Goal: Task Accomplishment & Management: Manage account settings

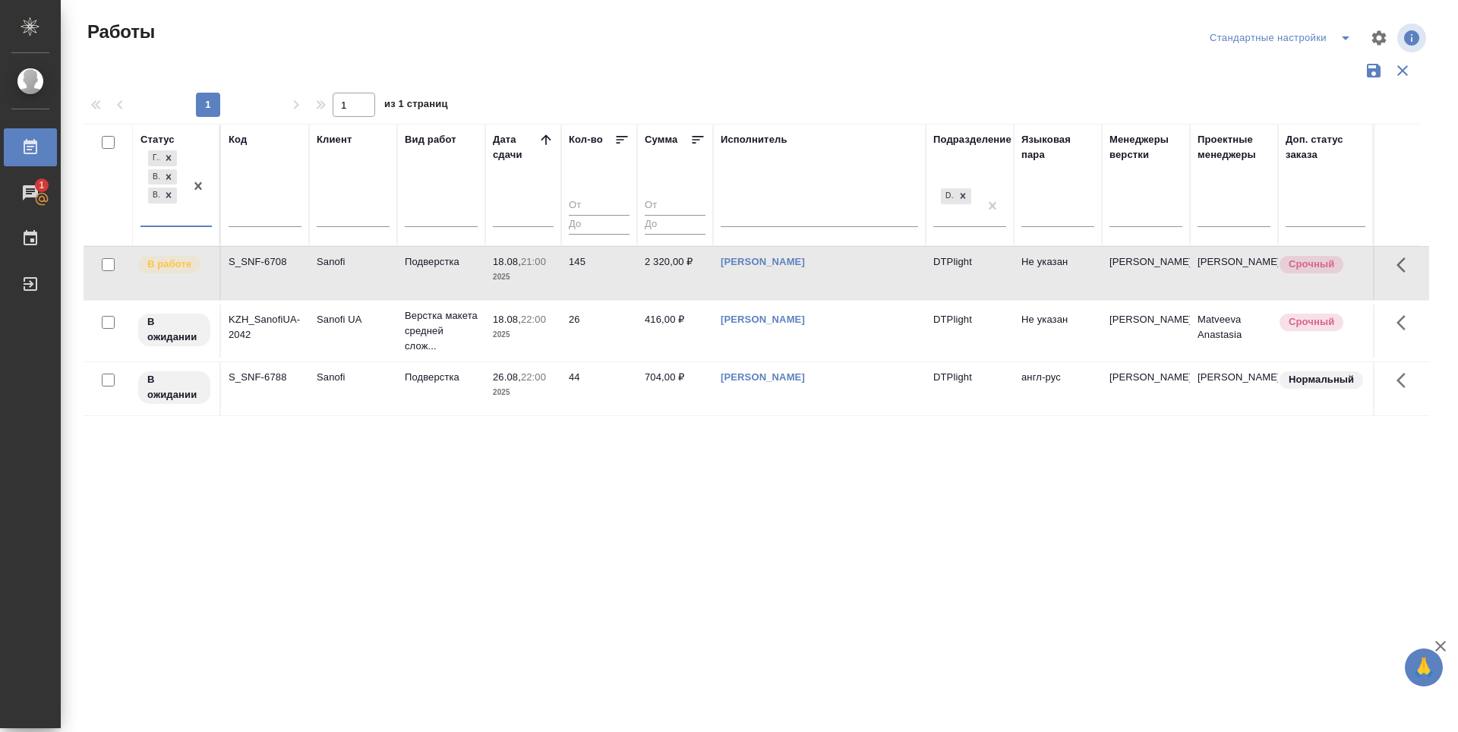
click at [639, 551] on div "Статус option В ожидании, selected. 0 results available. Select is focused ,typ…" at bounding box center [757, 397] width 1346 height 547
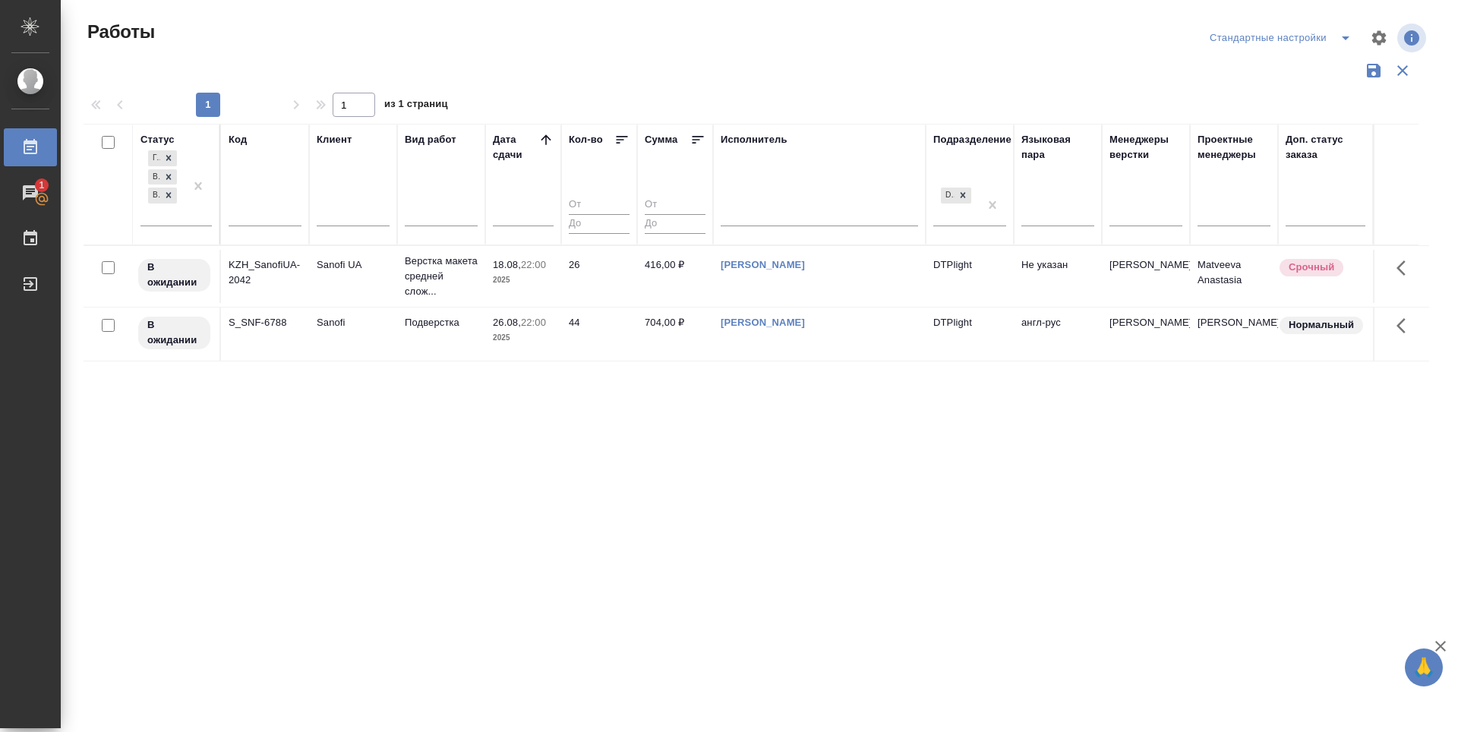
click at [175, 271] on p "В ожидании" at bounding box center [174, 275] width 54 height 30
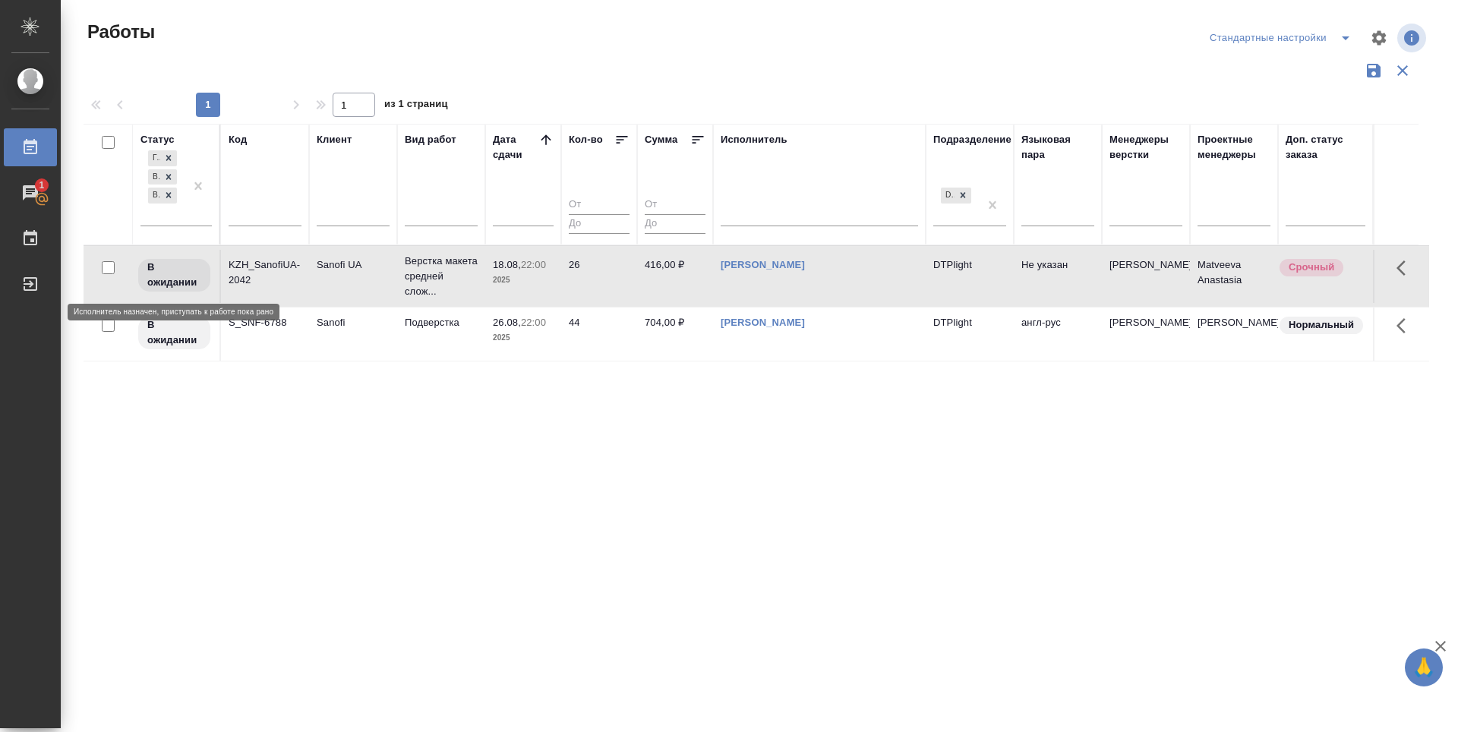
click at [175, 271] on p "В ожидании" at bounding box center [174, 275] width 54 height 30
click at [360, 472] on div "Статус Готов к работе В работе В ожидании Код Клиент Вид работ Дата сдачи Кол-в…" at bounding box center [757, 397] width 1346 height 547
click at [492, 464] on div "Статус Готов к работе В работе В ожидании Код Клиент Вид работ Дата сдачи Кол-в…" at bounding box center [757, 397] width 1346 height 547
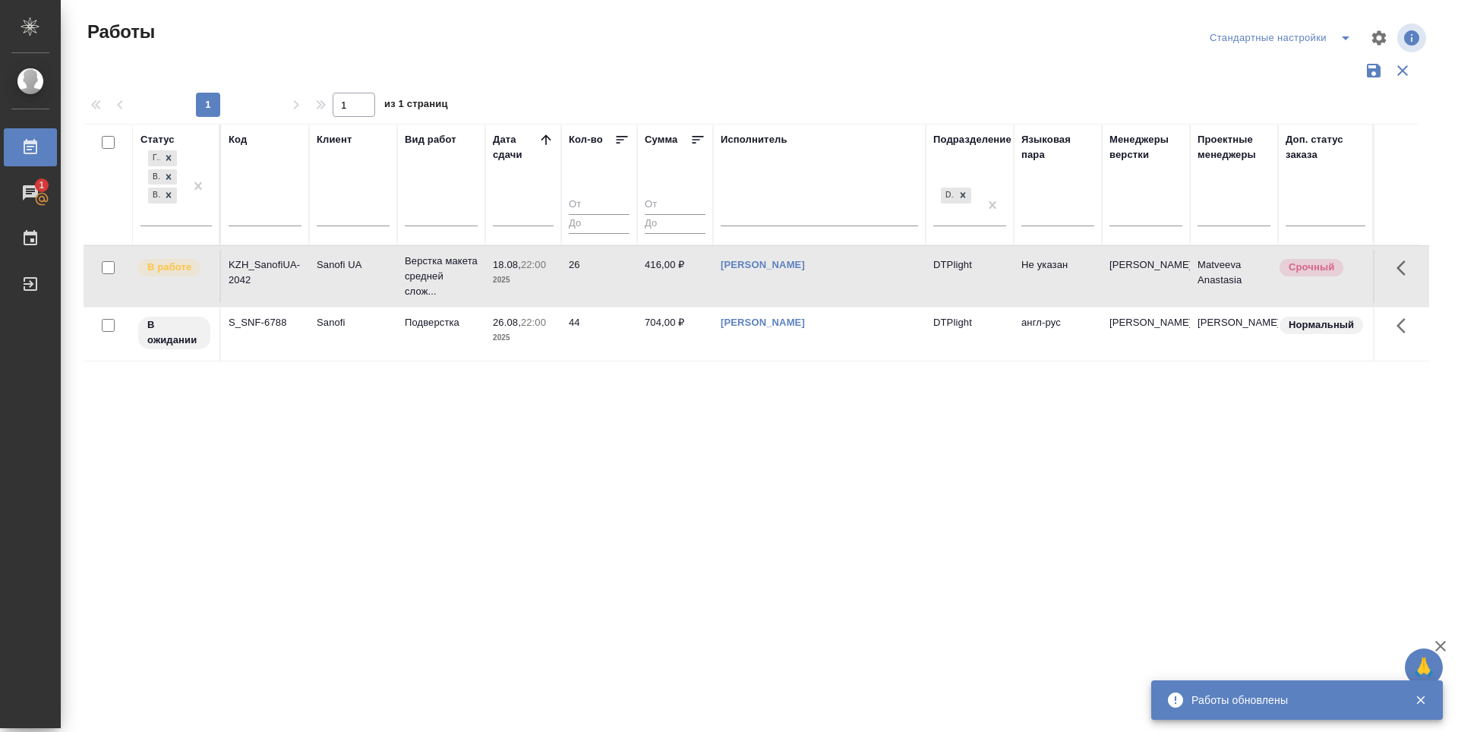
click at [625, 448] on div "Статус Готов к работе В работе В ожидании Код Клиент Вид работ Дата сдачи Кол-в…" at bounding box center [757, 397] width 1346 height 547
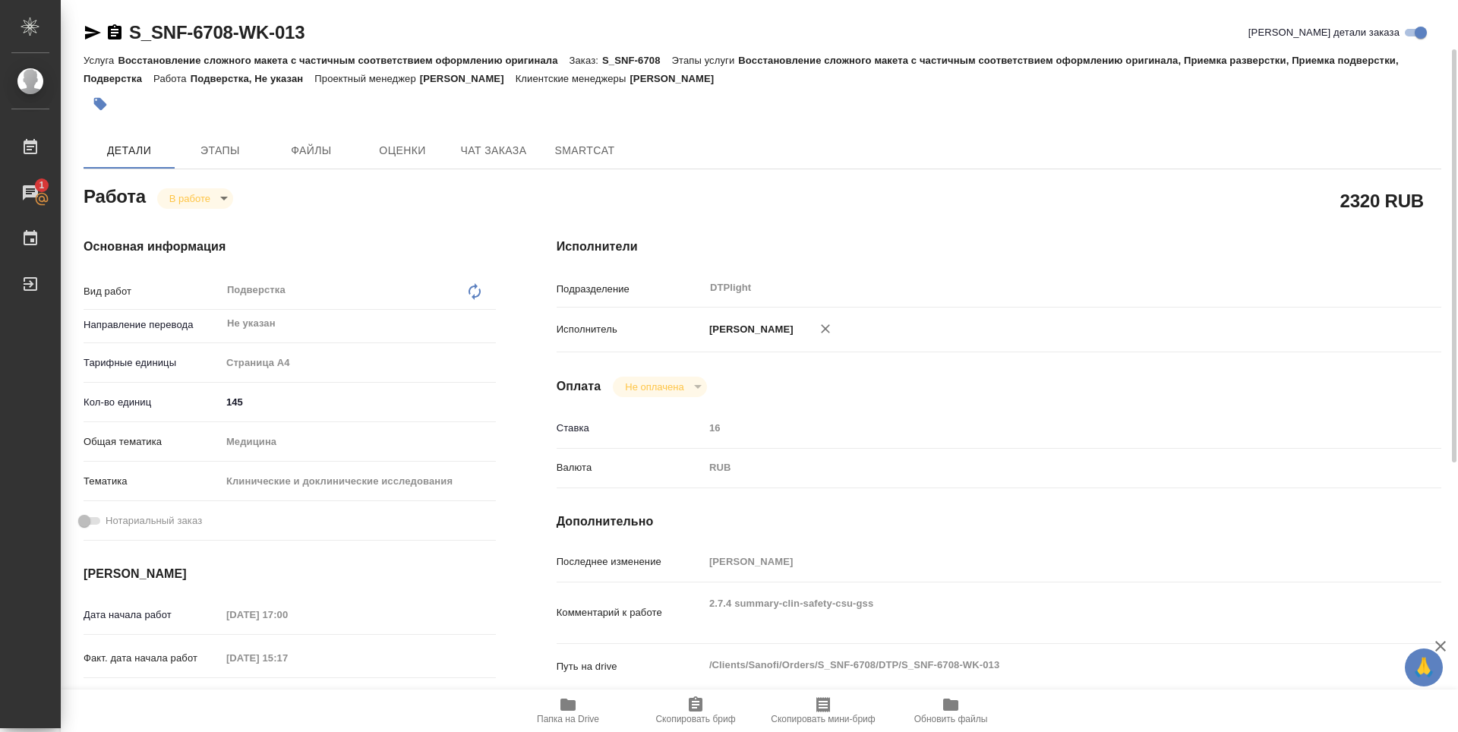
scroll to position [32, 0]
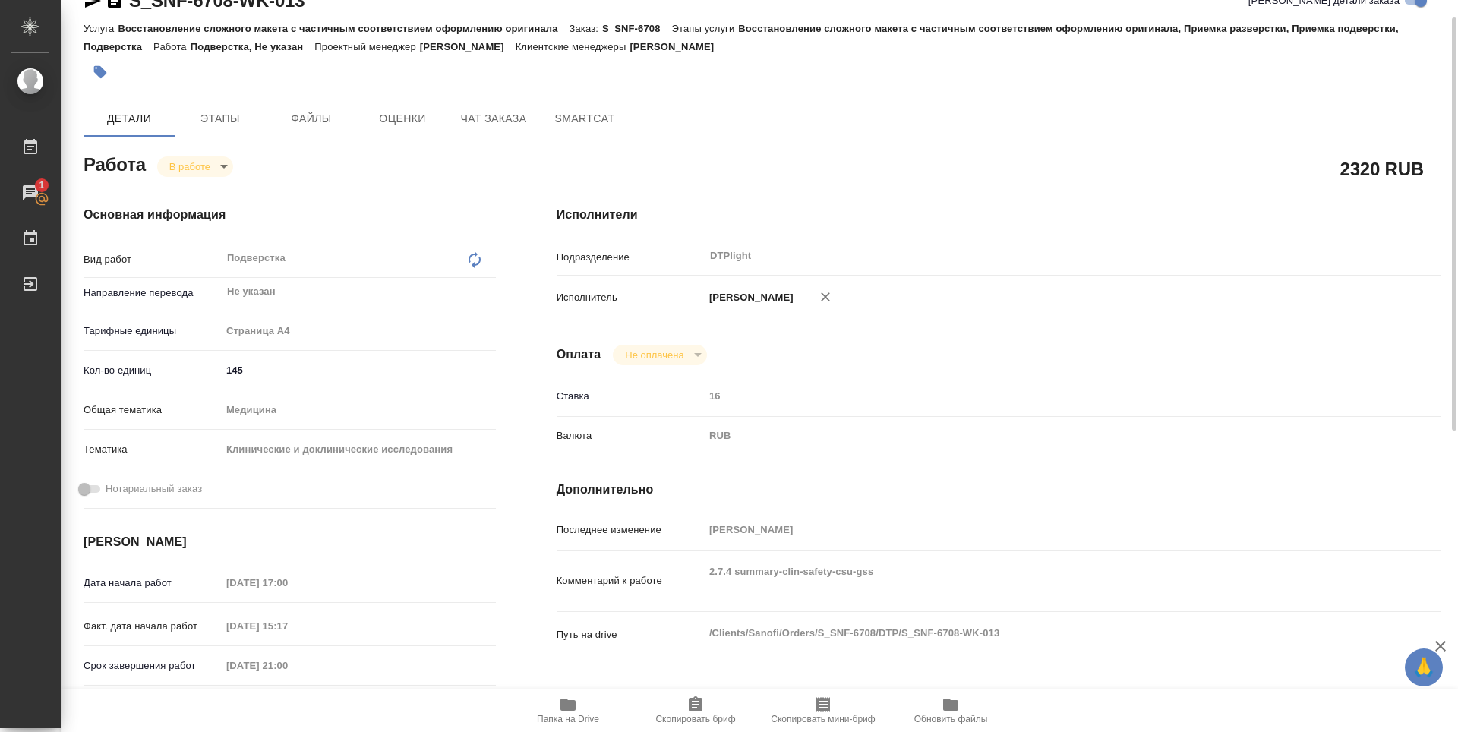
click at [576, 714] on span "Папка на Drive" at bounding box center [567, 710] width 109 height 29
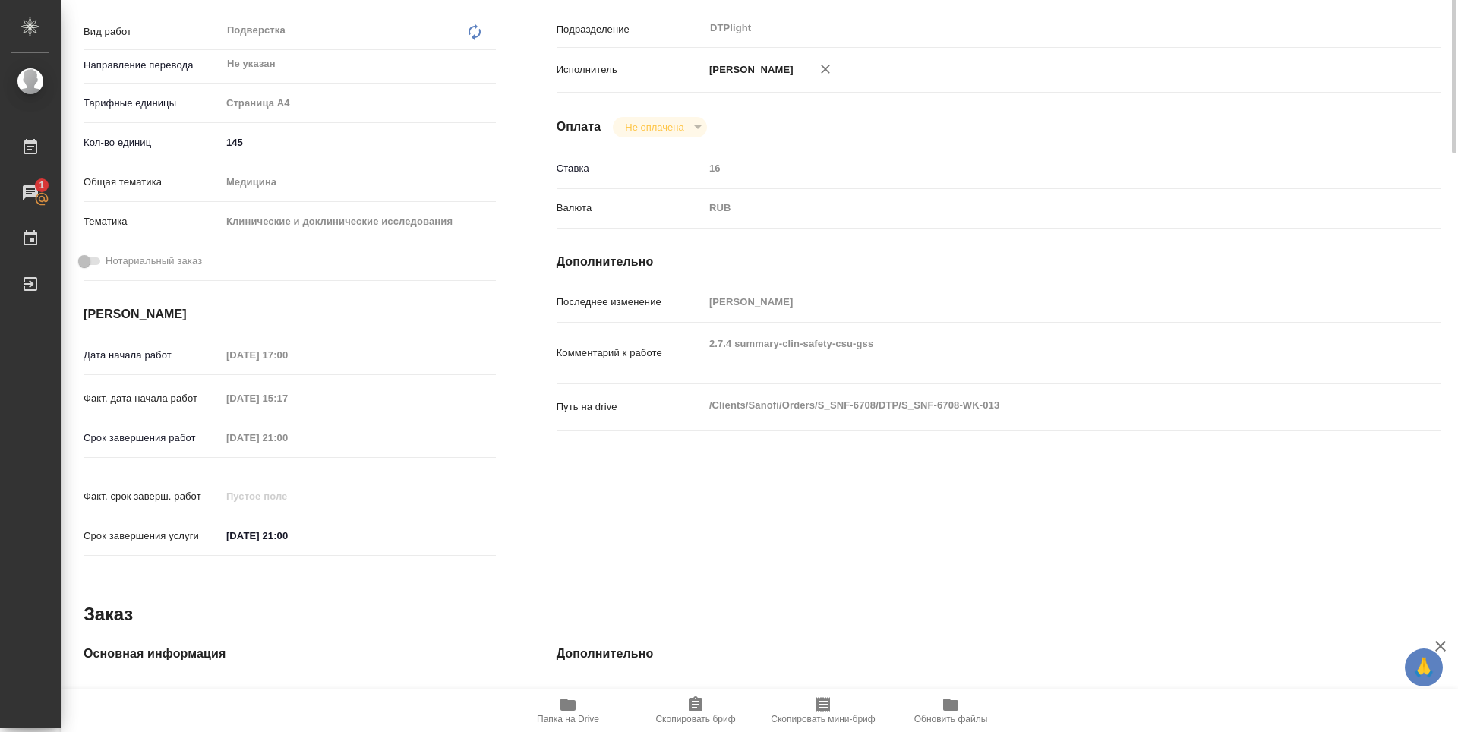
scroll to position [0, 0]
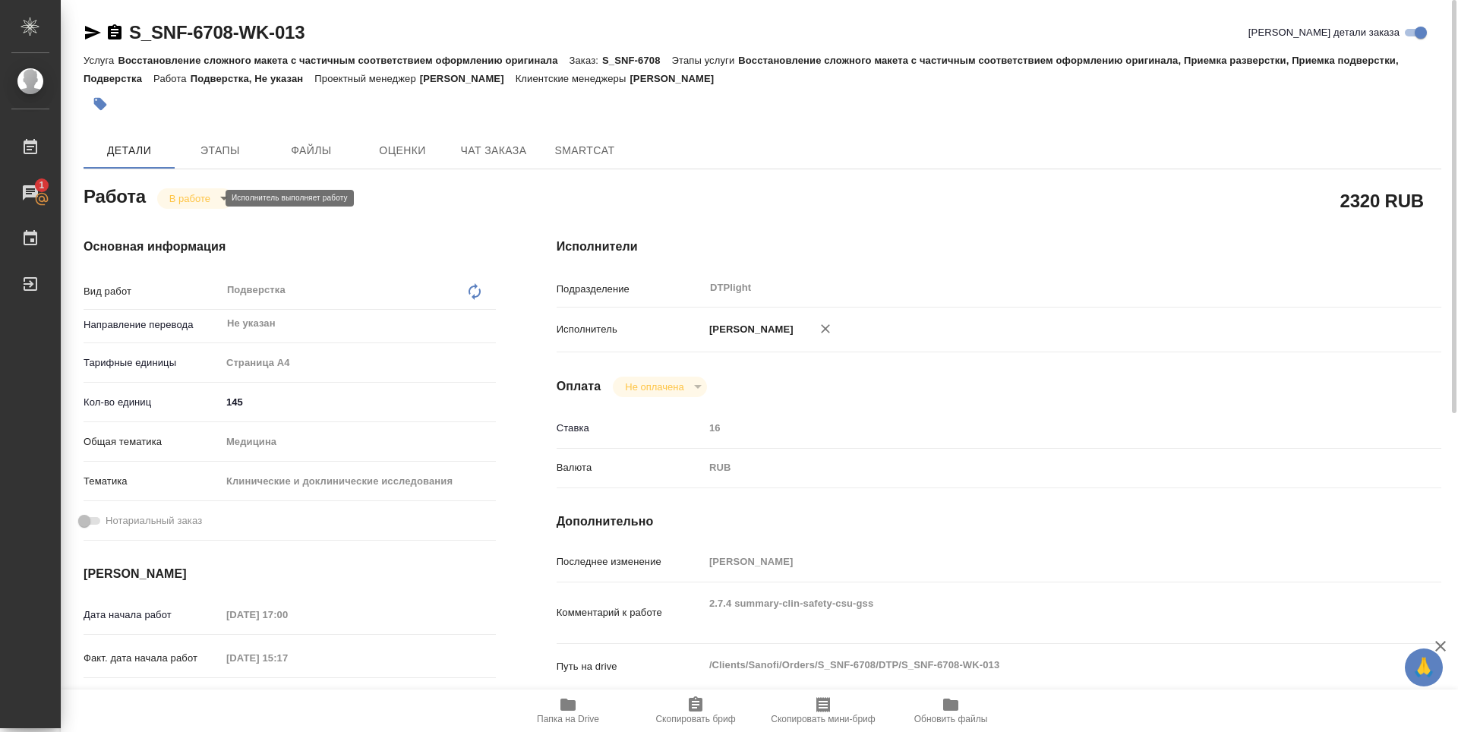
click at [190, 197] on body "🙏 .cls-1 fill:#fff; AWATERA Zubakova Viktoriya Работы 1 Чаты График Выйти S_SNF…" at bounding box center [729, 366] width 1458 height 732
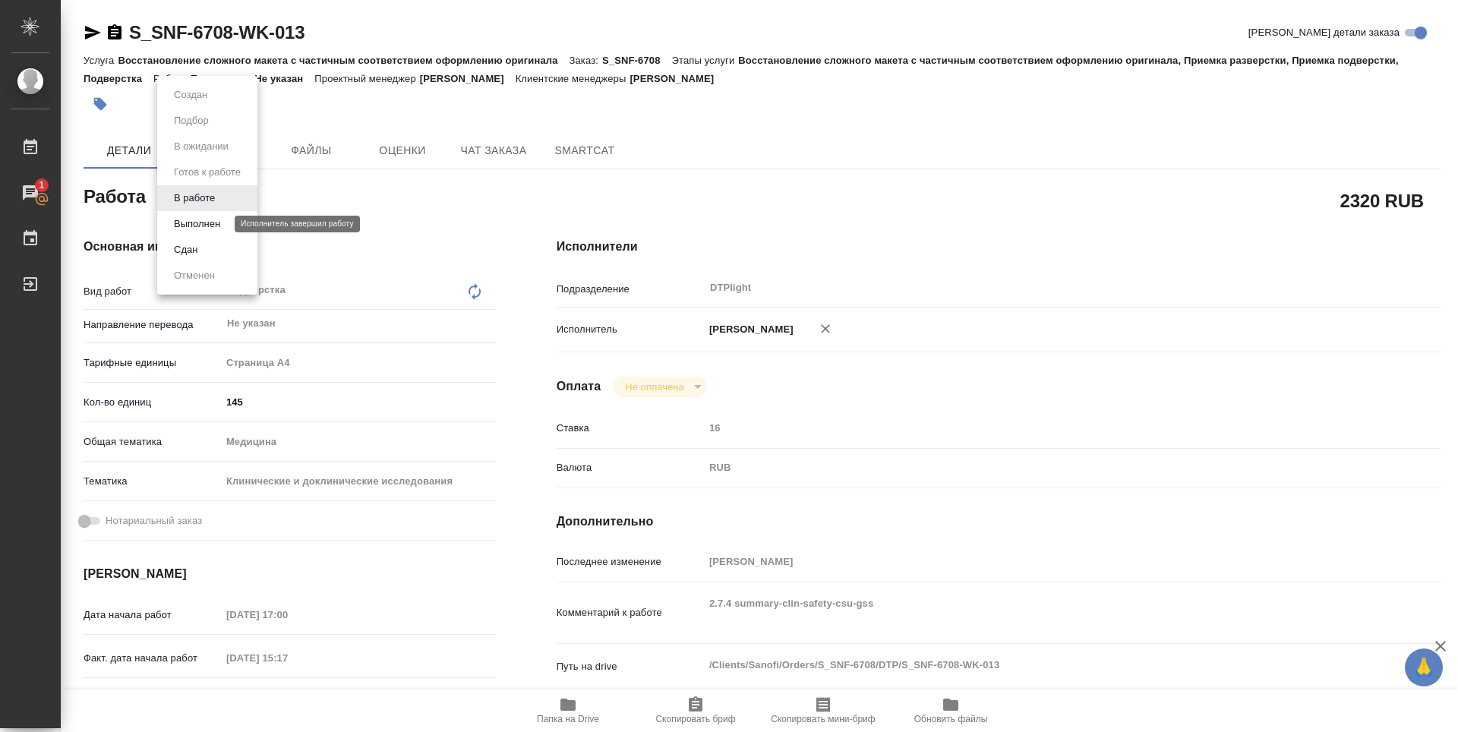
click at [189, 222] on button "Выполнен" at bounding box center [196, 224] width 55 height 17
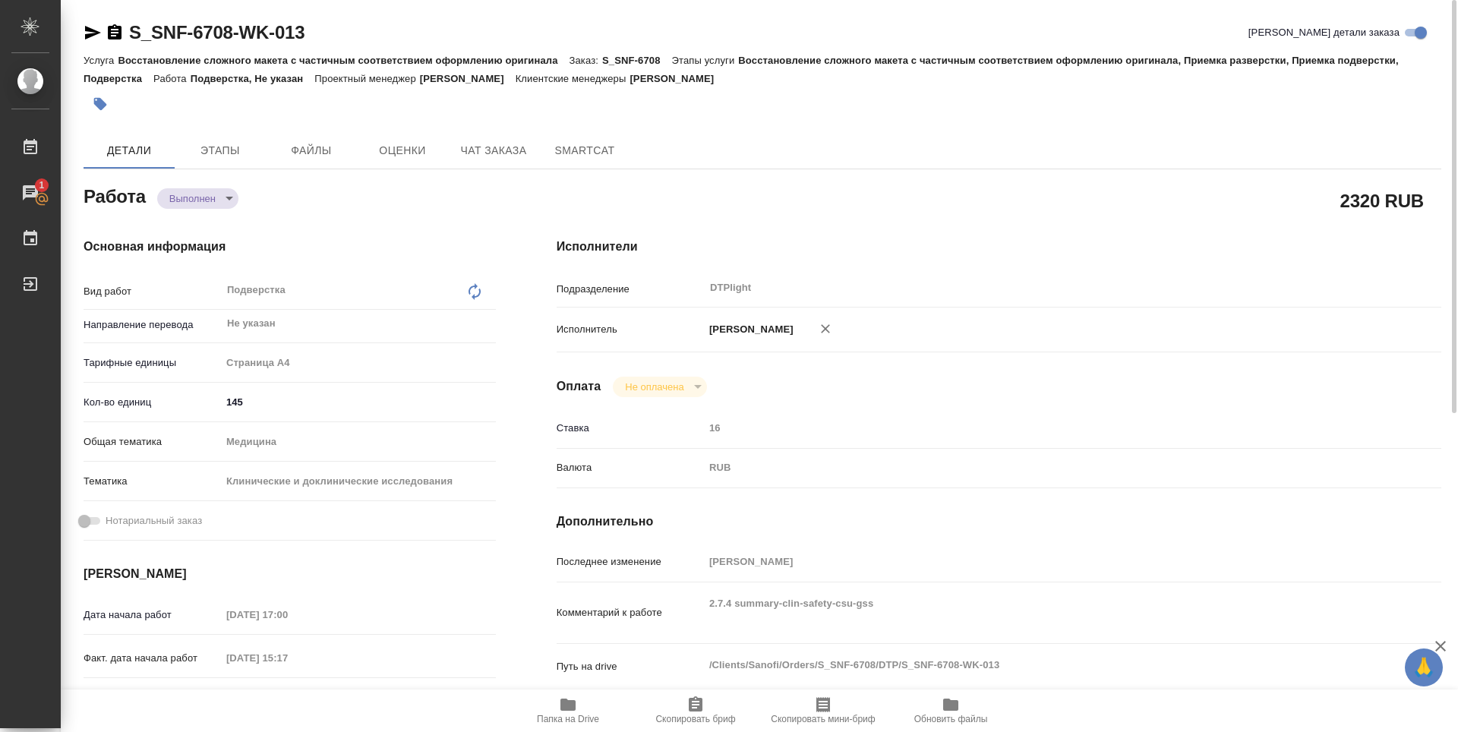
type textarea "x"
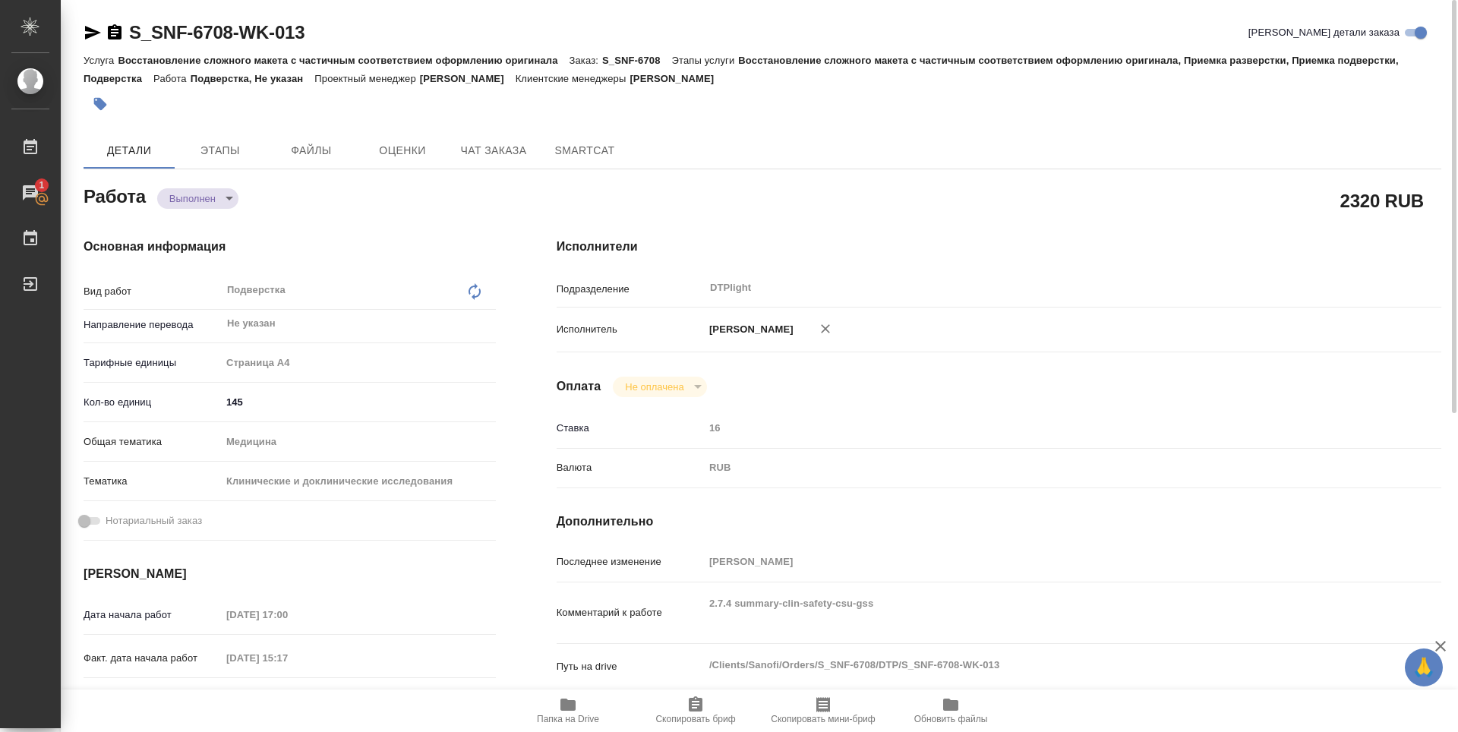
type textarea "x"
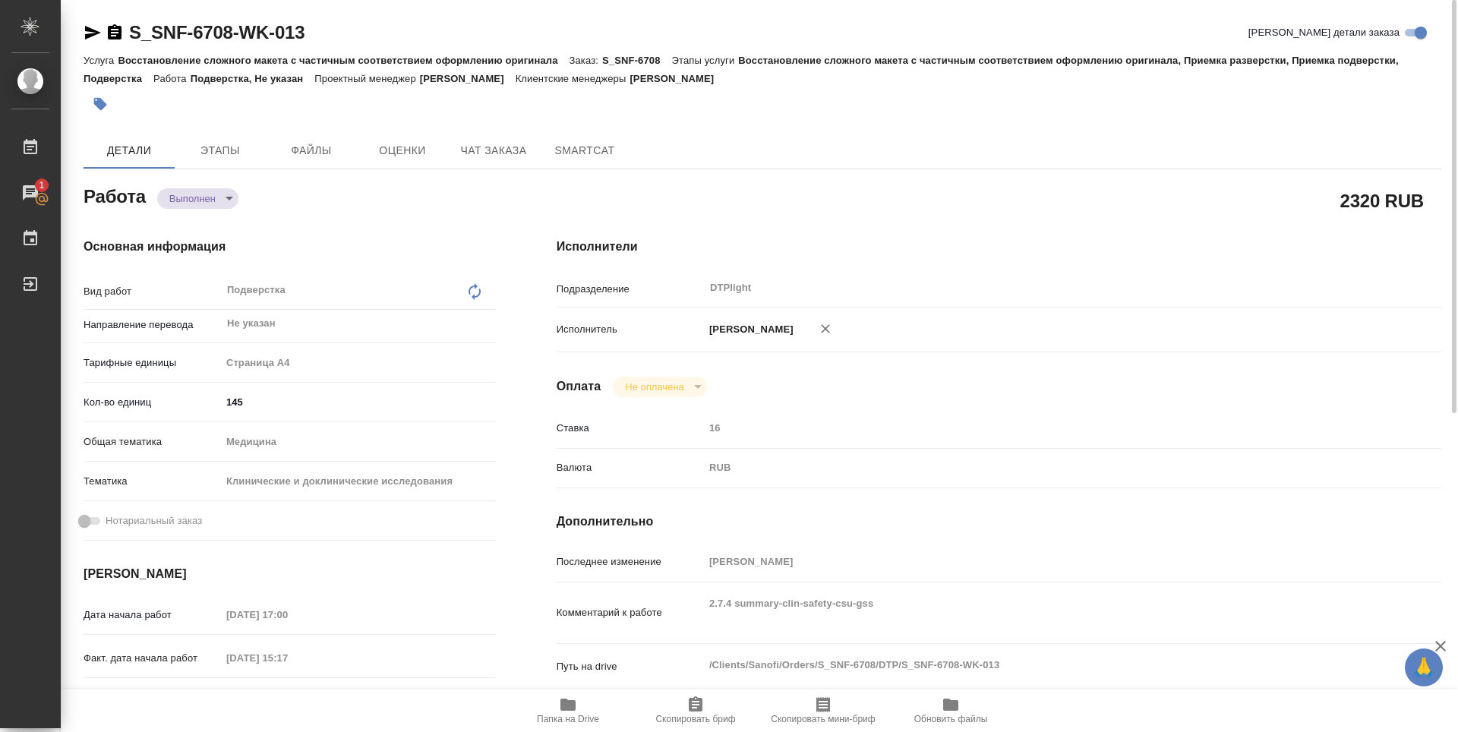
type textarea "x"
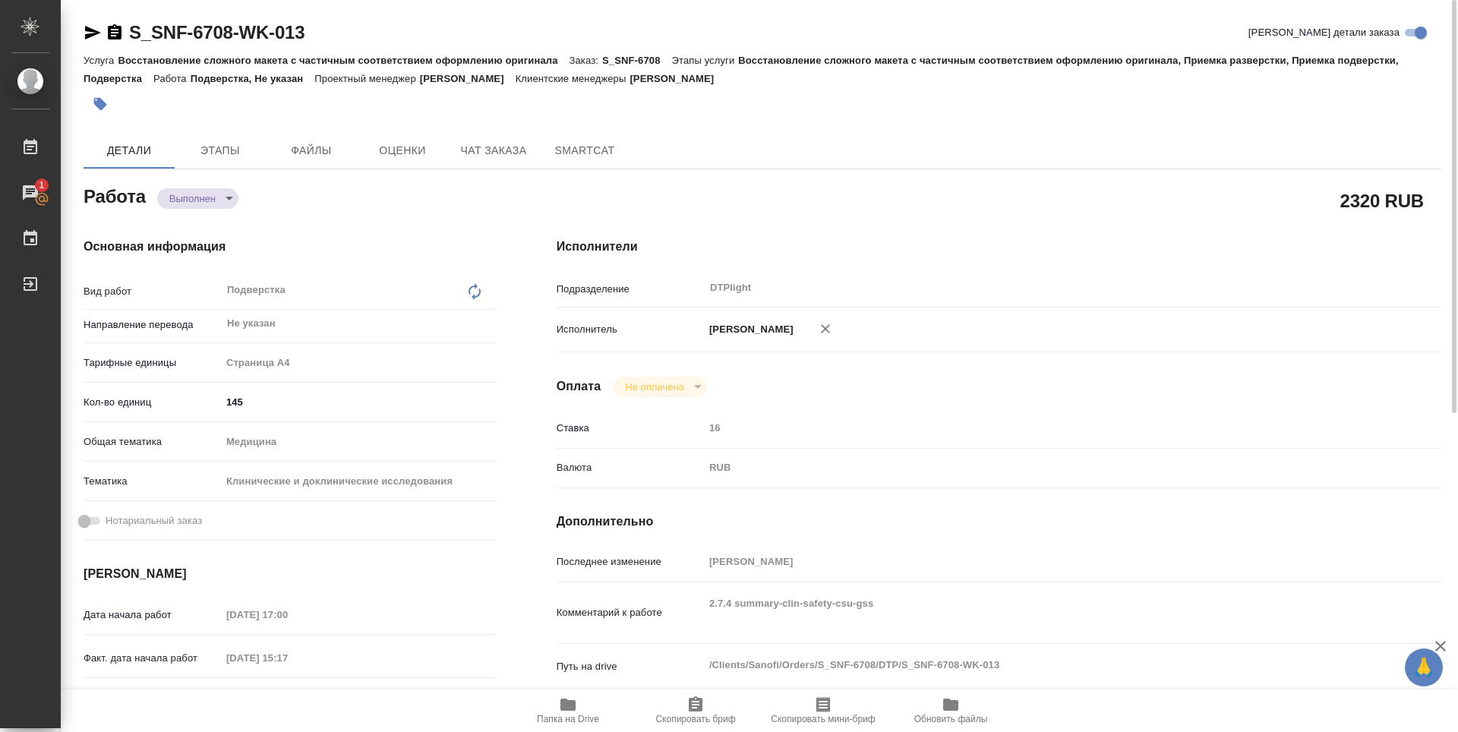
type textarea "x"
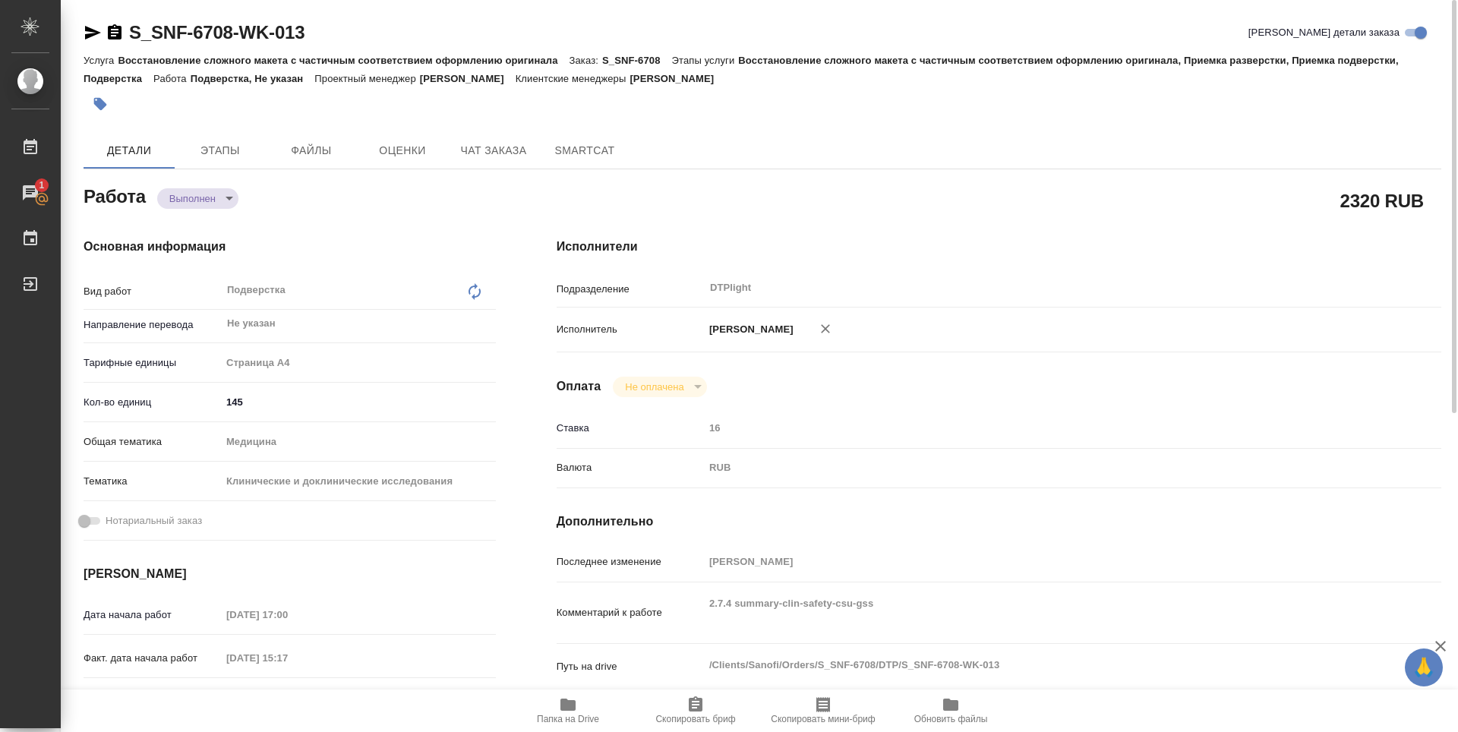
type textarea "x"
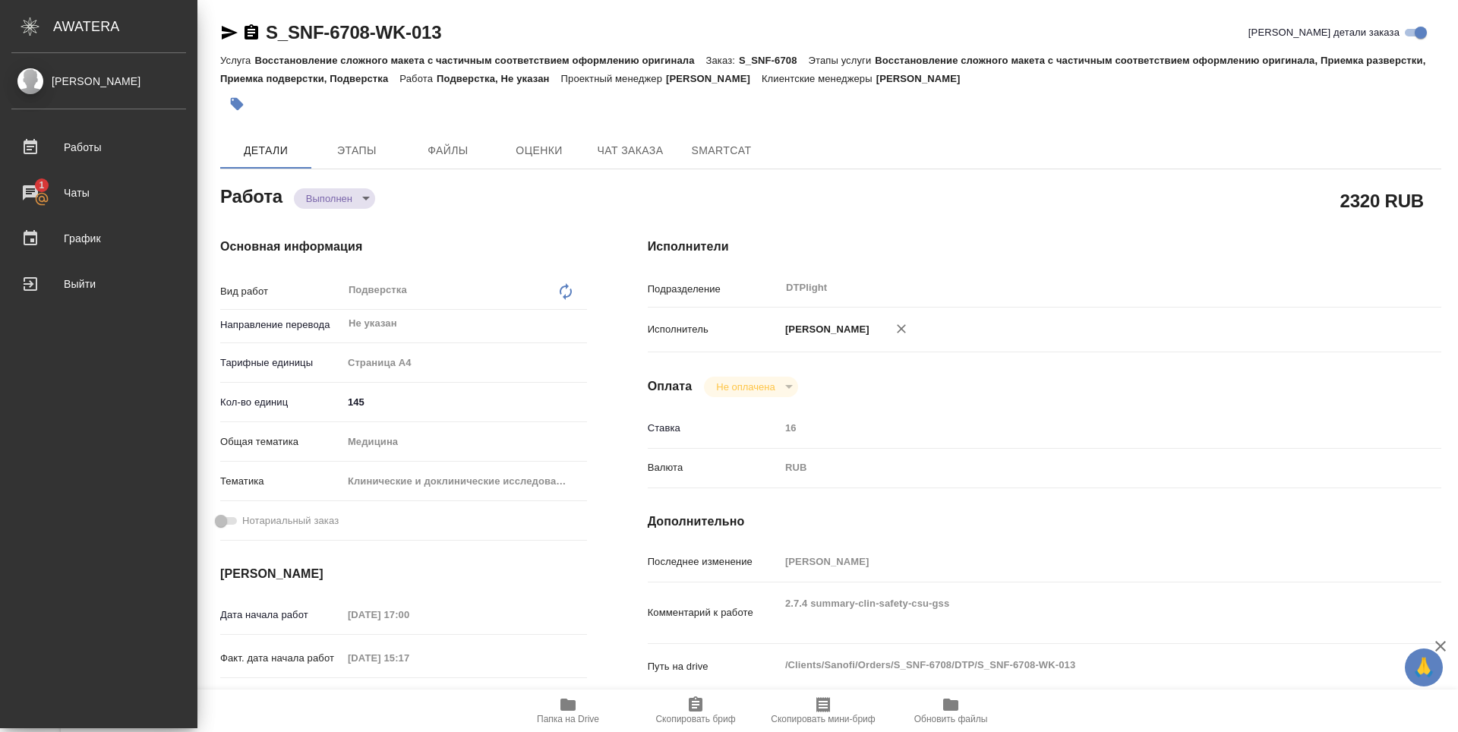
type textarea "x"
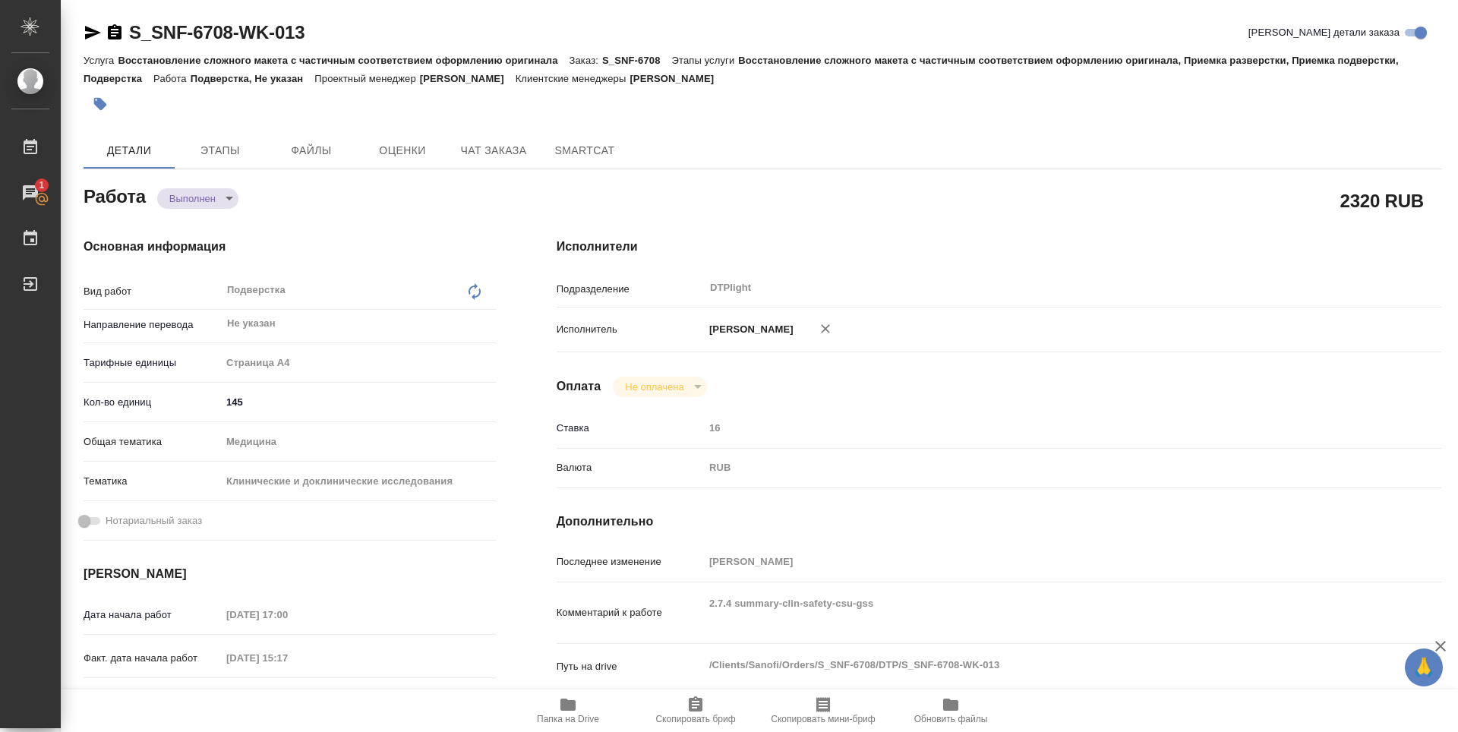
type textarea "x"
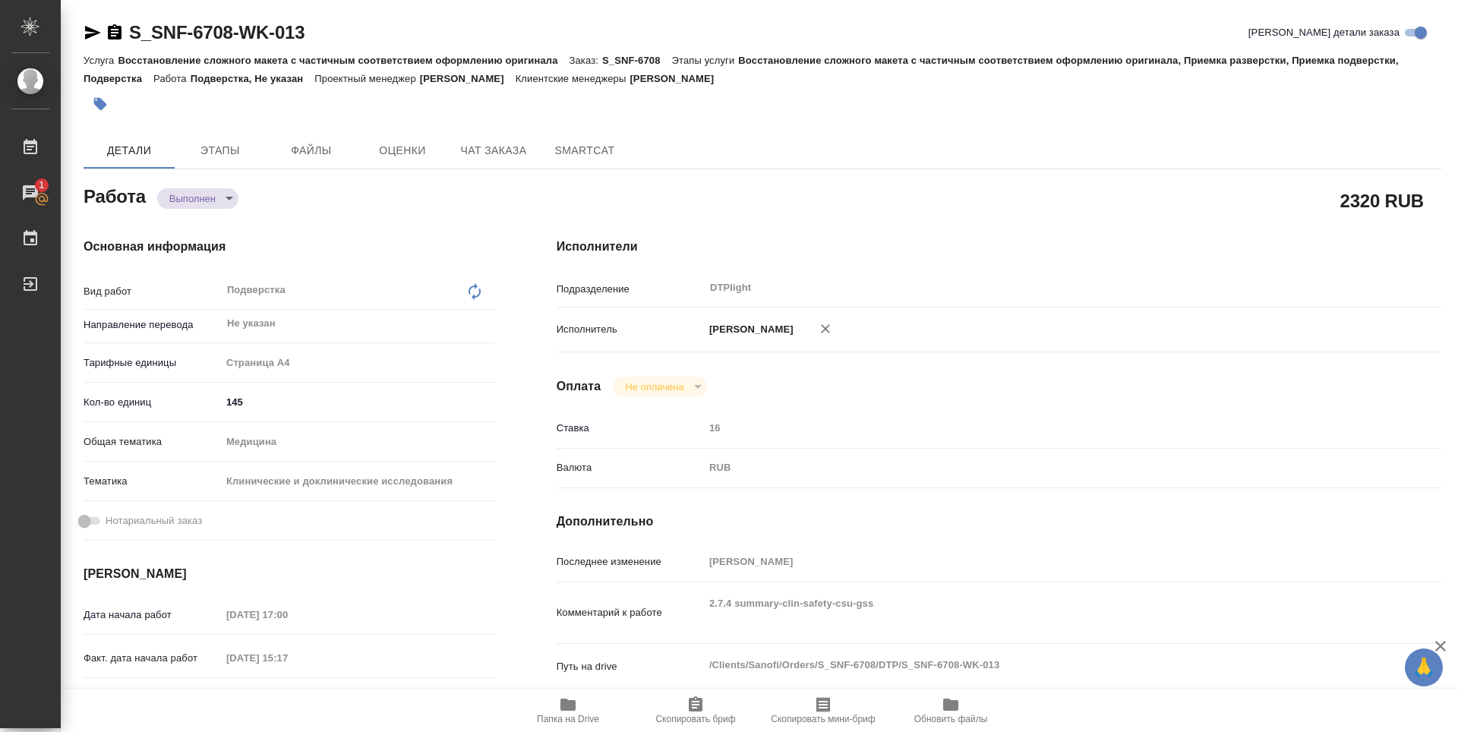
type textarea "x"
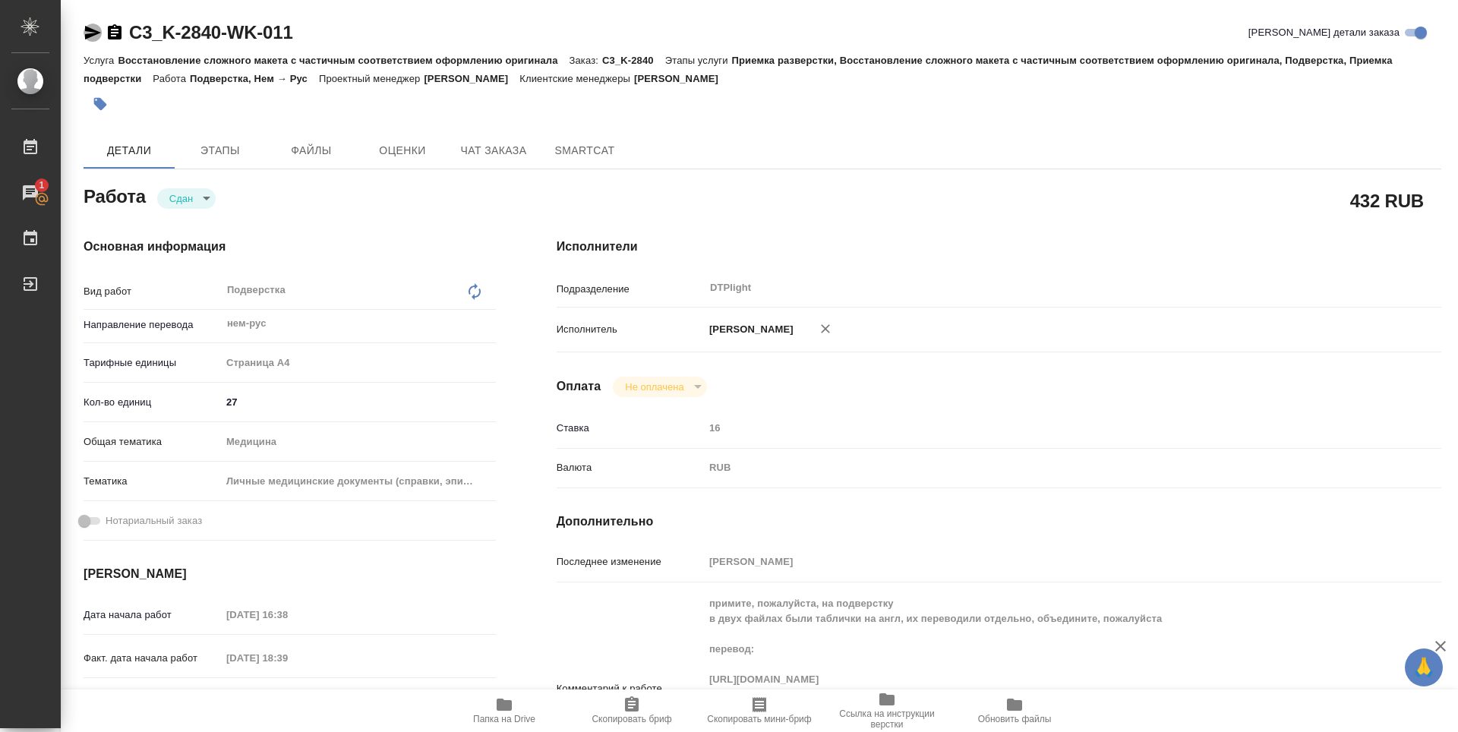
drag, startPoint x: 93, startPoint y: 30, endPoint x: 222, endPoint y: 107, distance: 149.5
click at [94, 30] on icon "button" at bounding box center [93, 33] width 18 height 18
click at [93, 36] on icon "button" at bounding box center [93, 33] width 16 height 14
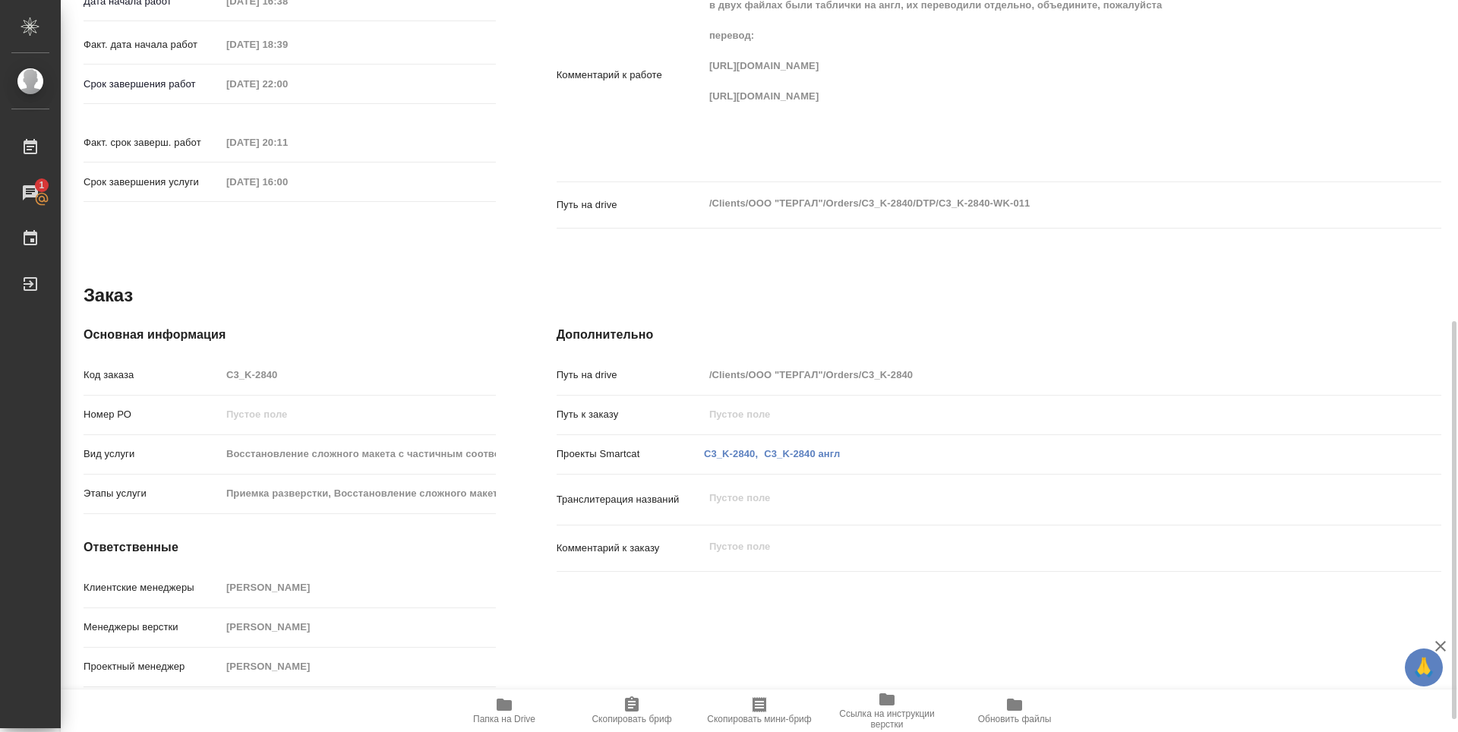
scroll to position [529, 0]
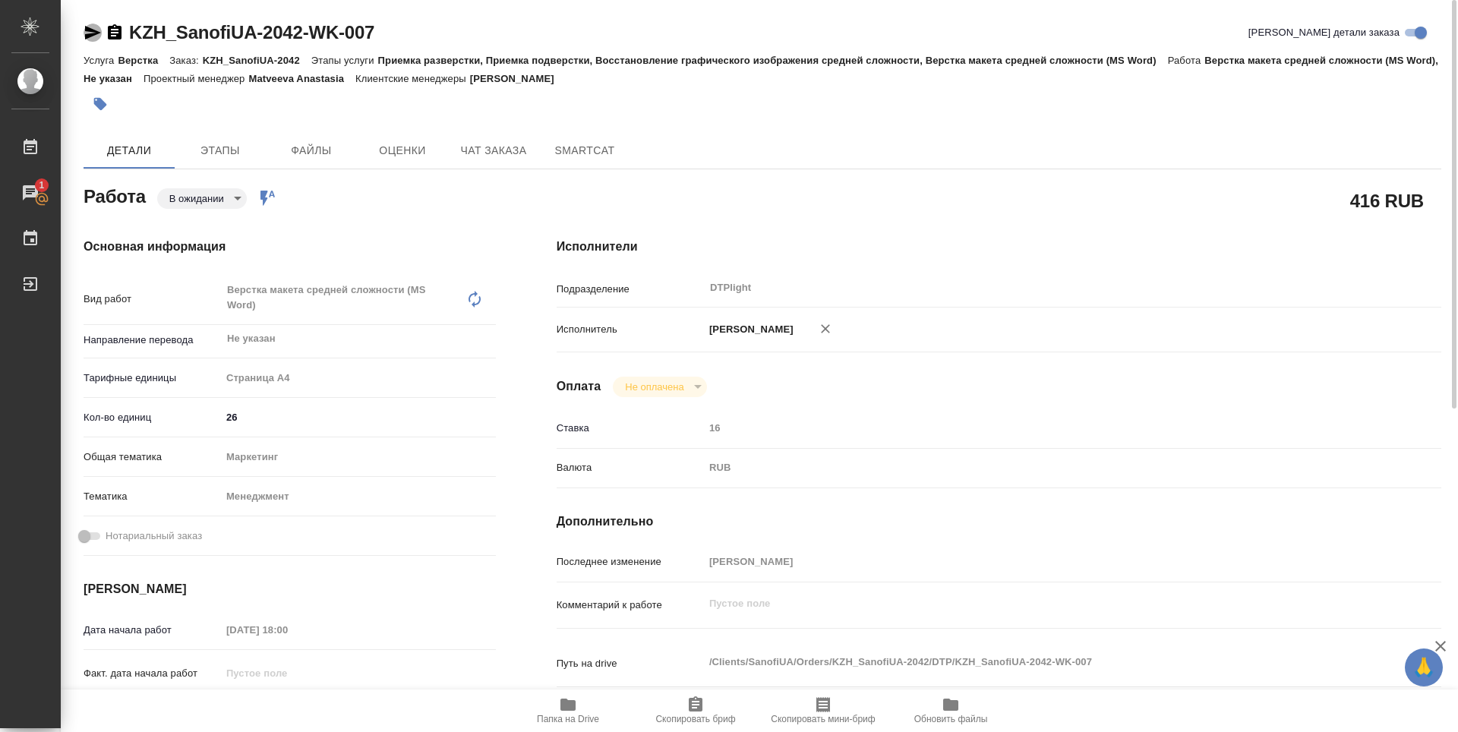
drag, startPoint x: 94, startPoint y: 33, endPoint x: 196, endPoint y: 4, distance: 106.0
click at [98, 31] on icon "button" at bounding box center [93, 33] width 18 height 18
click at [569, 697] on icon "button" at bounding box center [568, 705] width 18 height 18
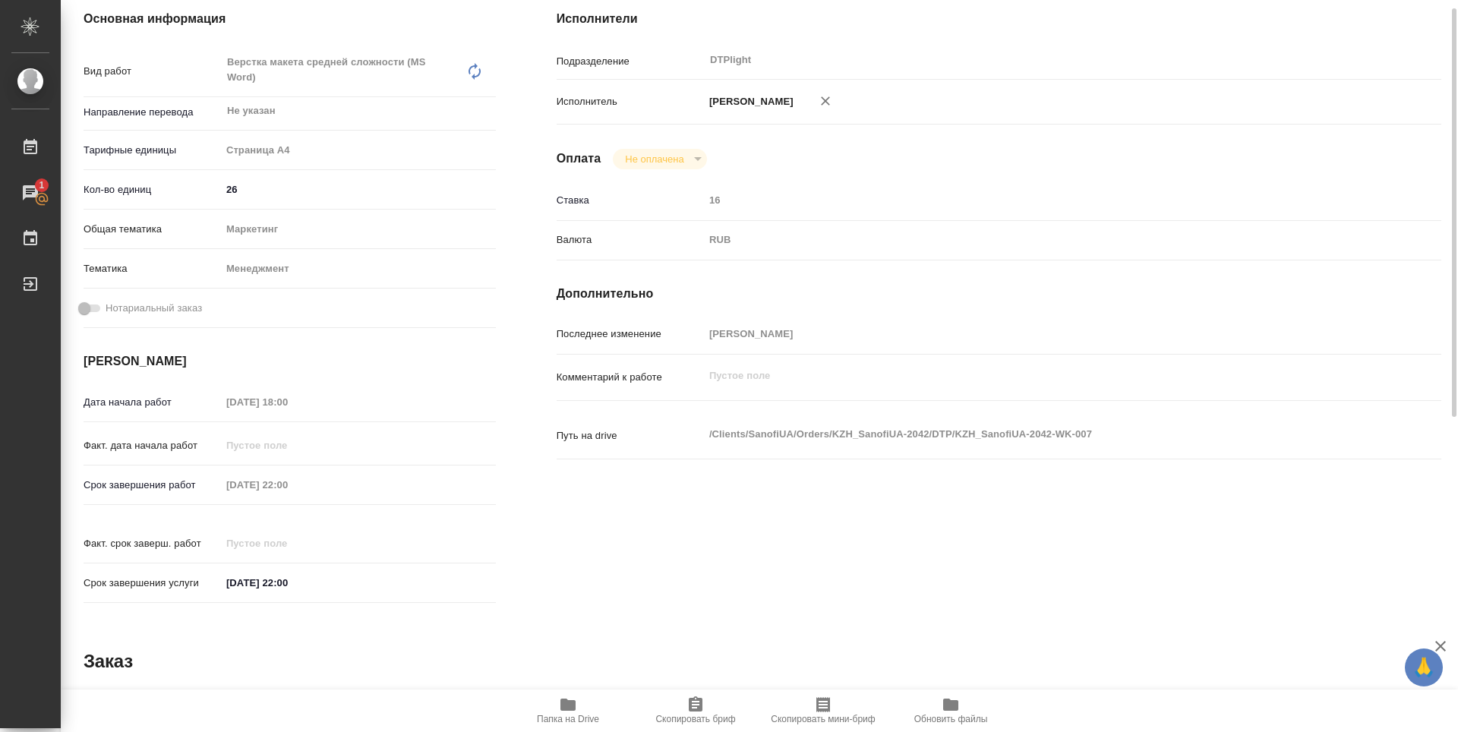
scroll to position [152, 0]
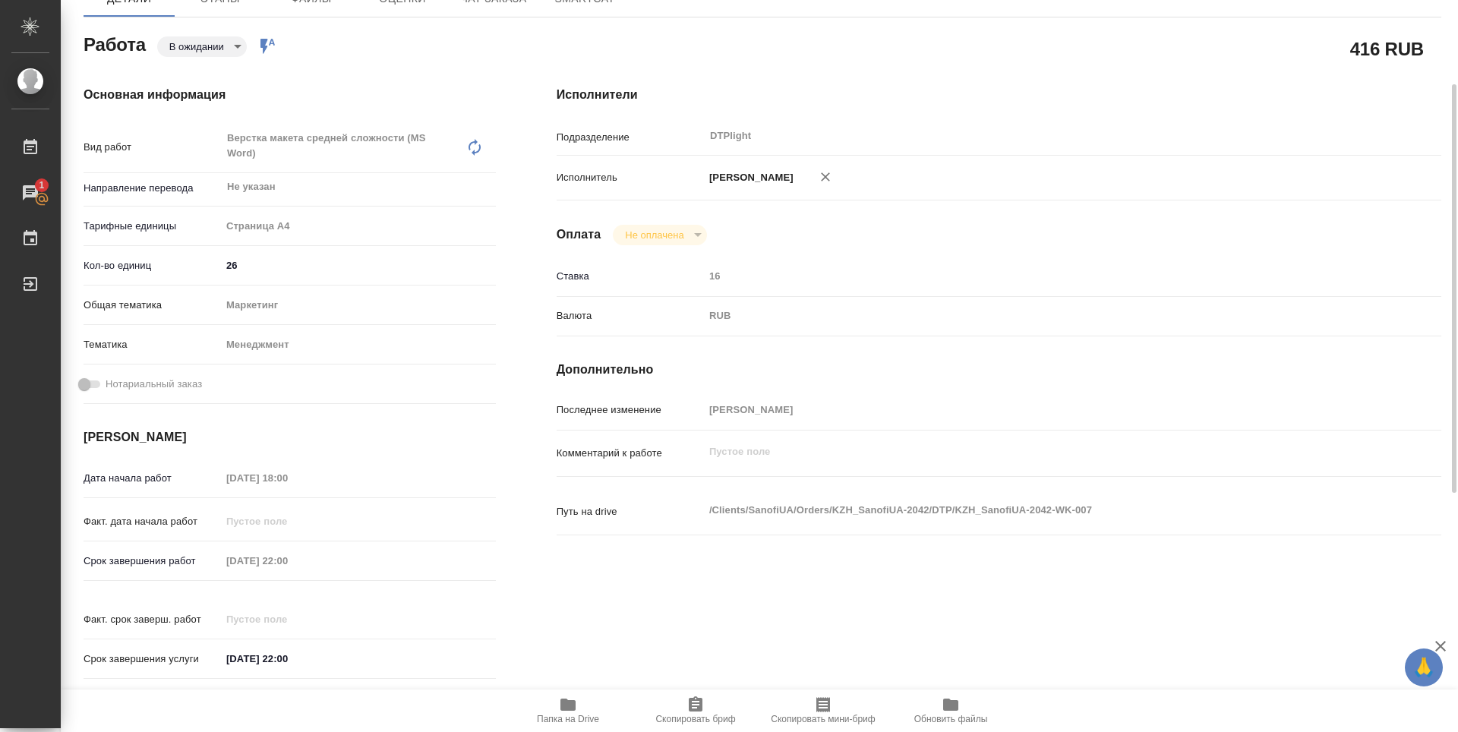
click at [585, 709] on span "Папка на Drive" at bounding box center [567, 710] width 109 height 29
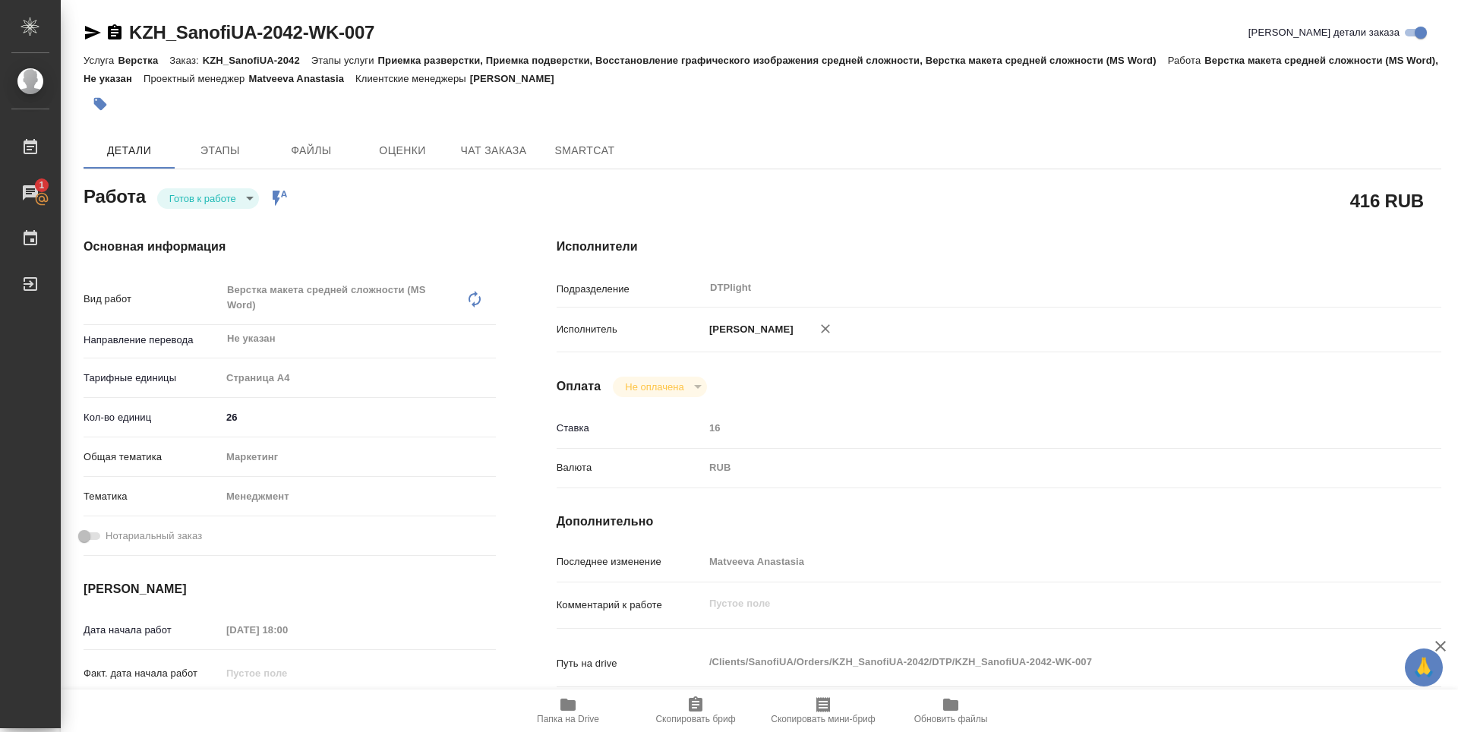
click at [585, 705] on span "Папка на Drive" at bounding box center [567, 710] width 109 height 29
drag, startPoint x: 399, startPoint y: 27, endPoint x: 131, endPoint y: 43, distance: 268.6
click at [131, 43] on div "KZH_SanofiUA-2042-WK-007 Кратко детали заказа" at bounding box center [763, 33] width 1358 height 24
copy link "KZH_SanofiUA-2042-WK-007"
click at [208, 198] on body "🙏 .cls-1 fill:#fff; AWATERA Zubakova Viktoriya Работы 1 Чаты График Выйти KZH_S…" at bounding box center [729, 366] width 1458 height 732
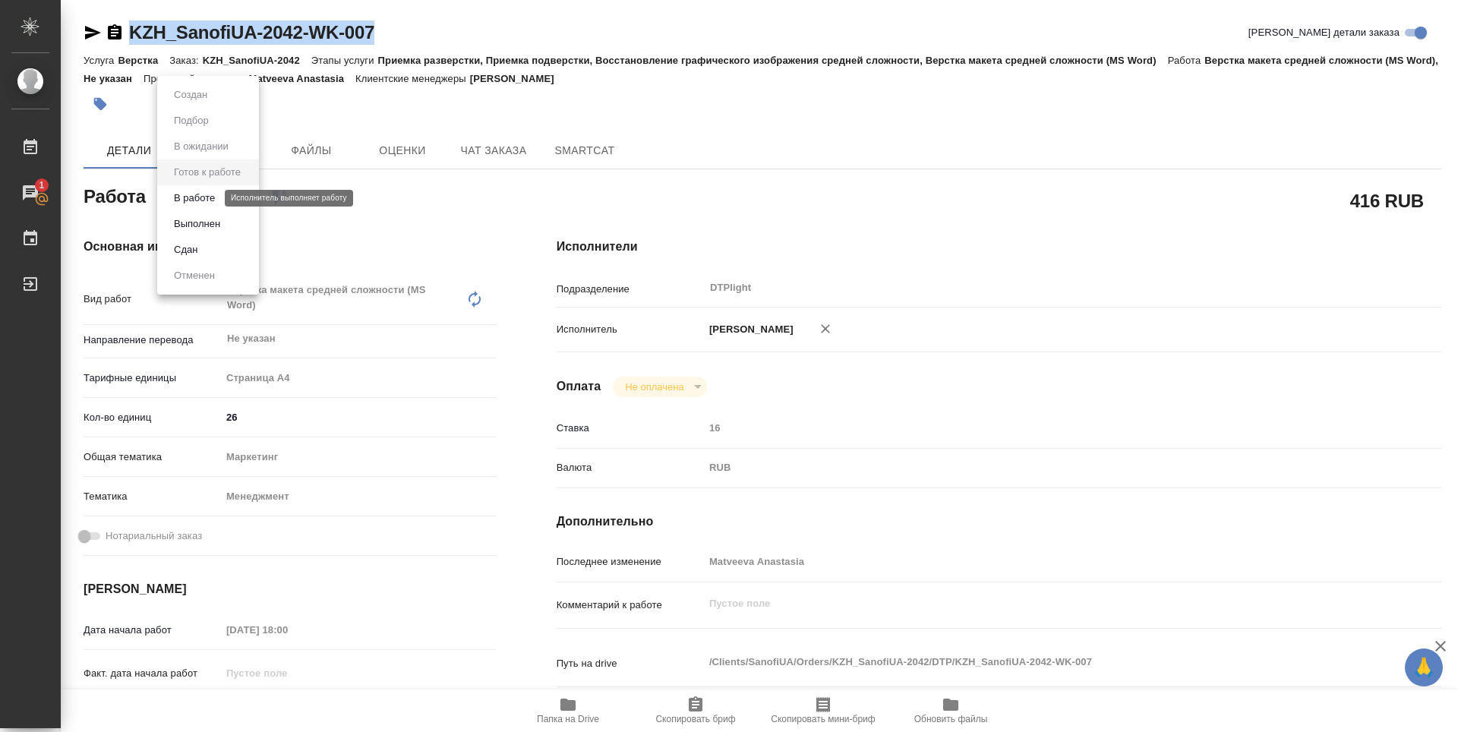
click at [207, 198] on button "В работе" at bounding box center [194, 198] width 50 height 17
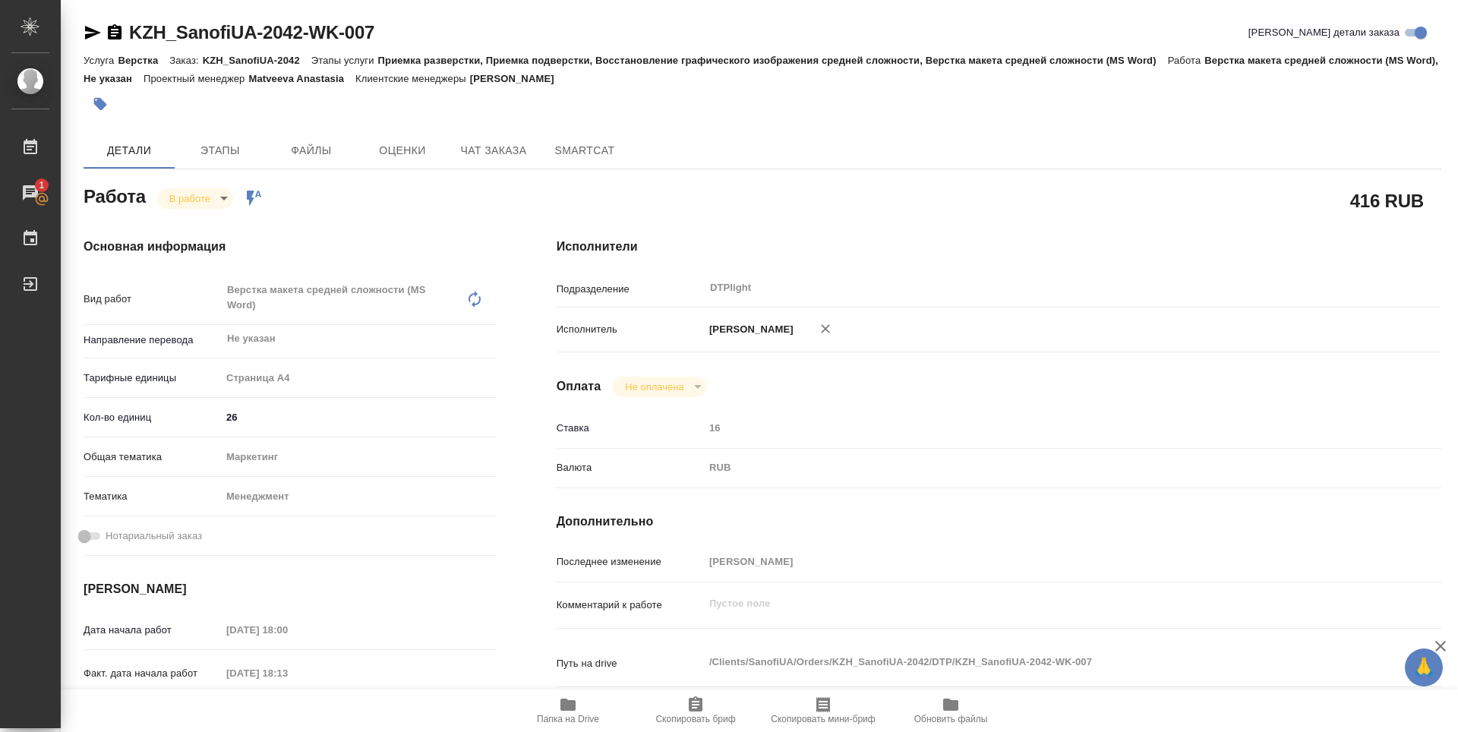
type textarea "x"
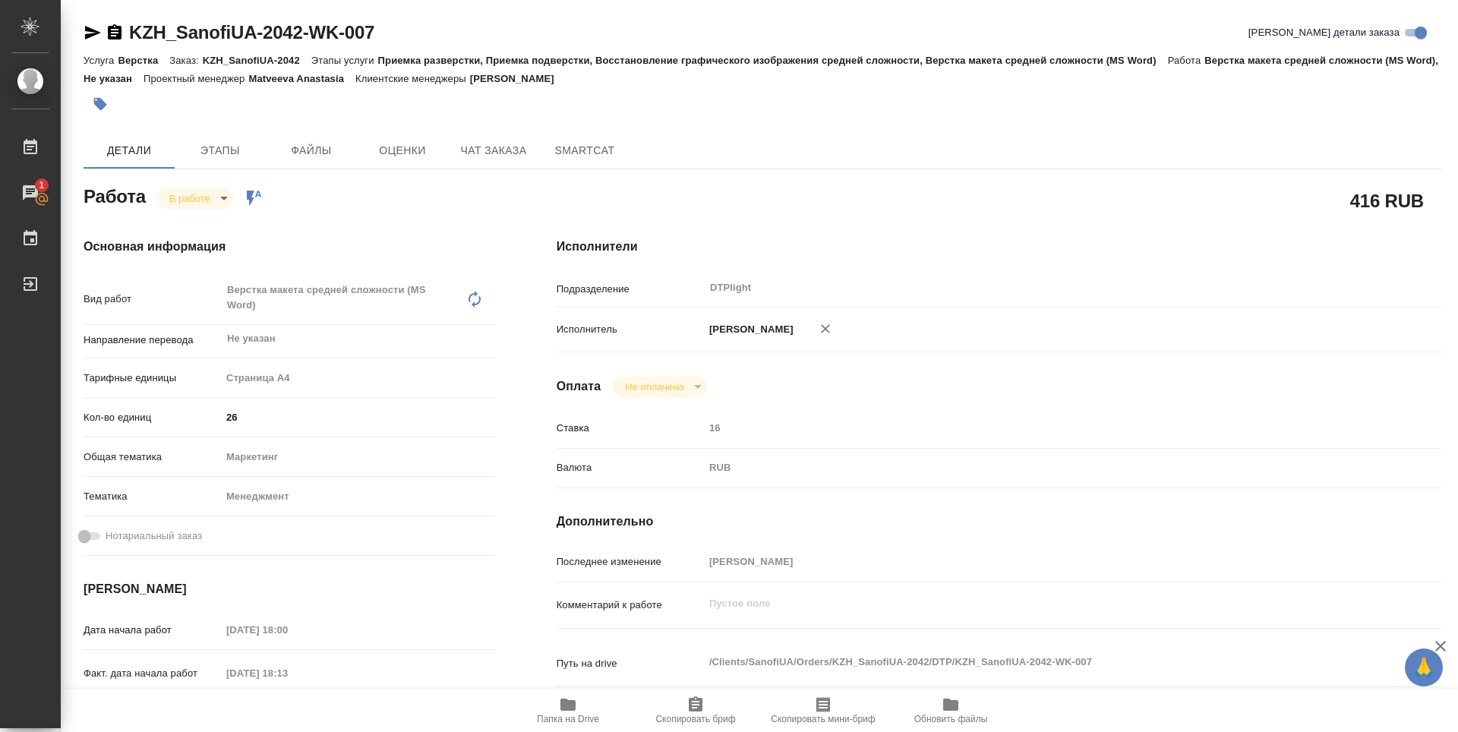
type textarea "x"
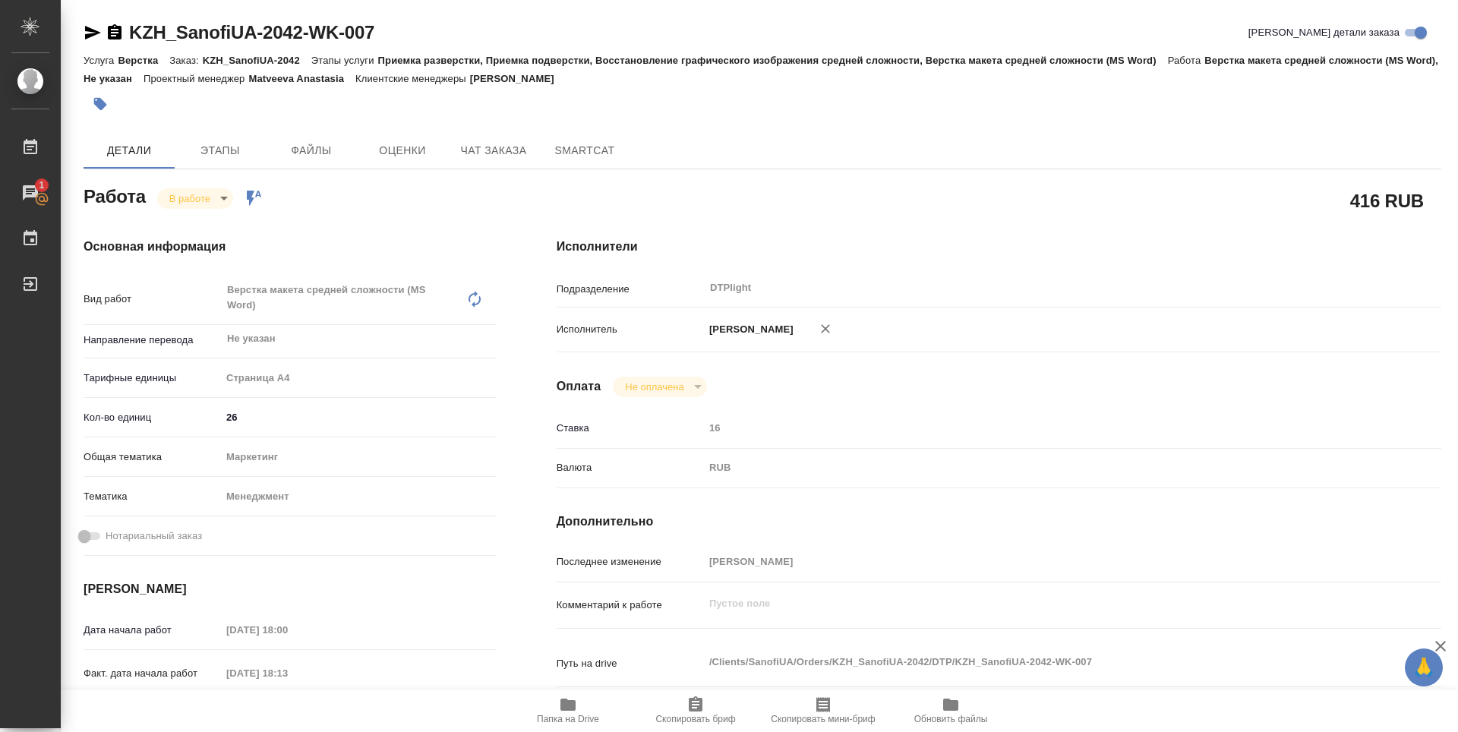
type textarea "x"
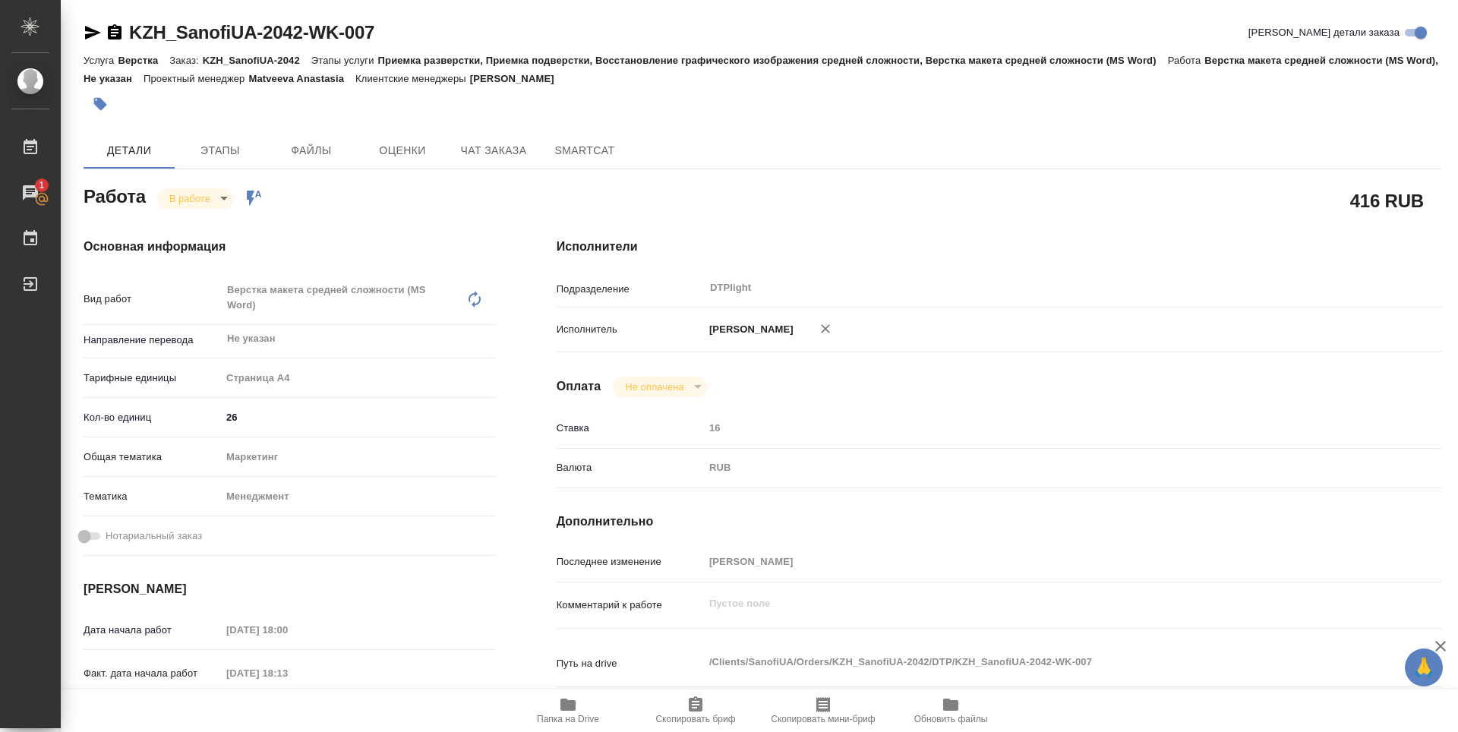
click at [609, 229] on div "Исполнители Подразделение DTPlight ​ Исполнитель Зубакова Виктория Оплата Не оп…" at bounding box center [998, 539] width 945 height 664
type textarea "x"
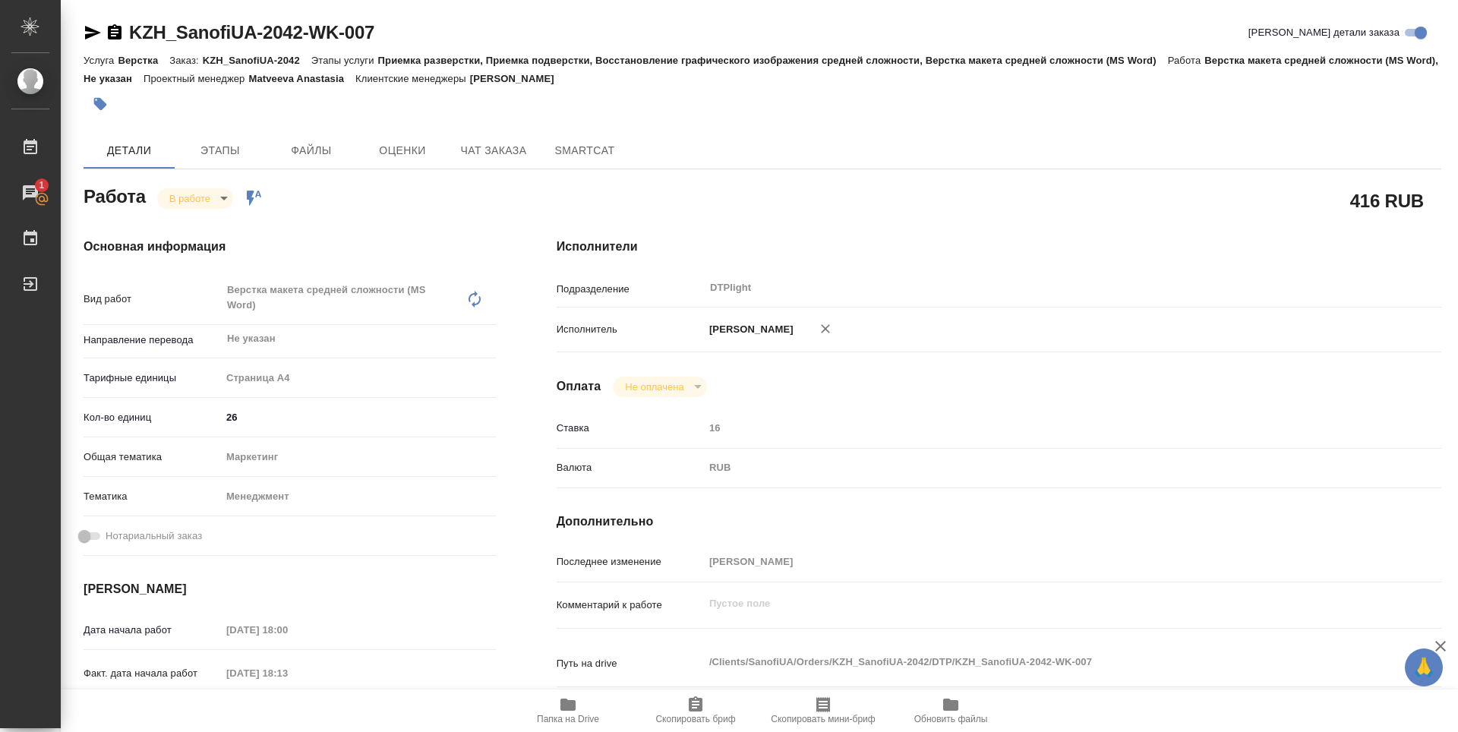
type textarea "x"
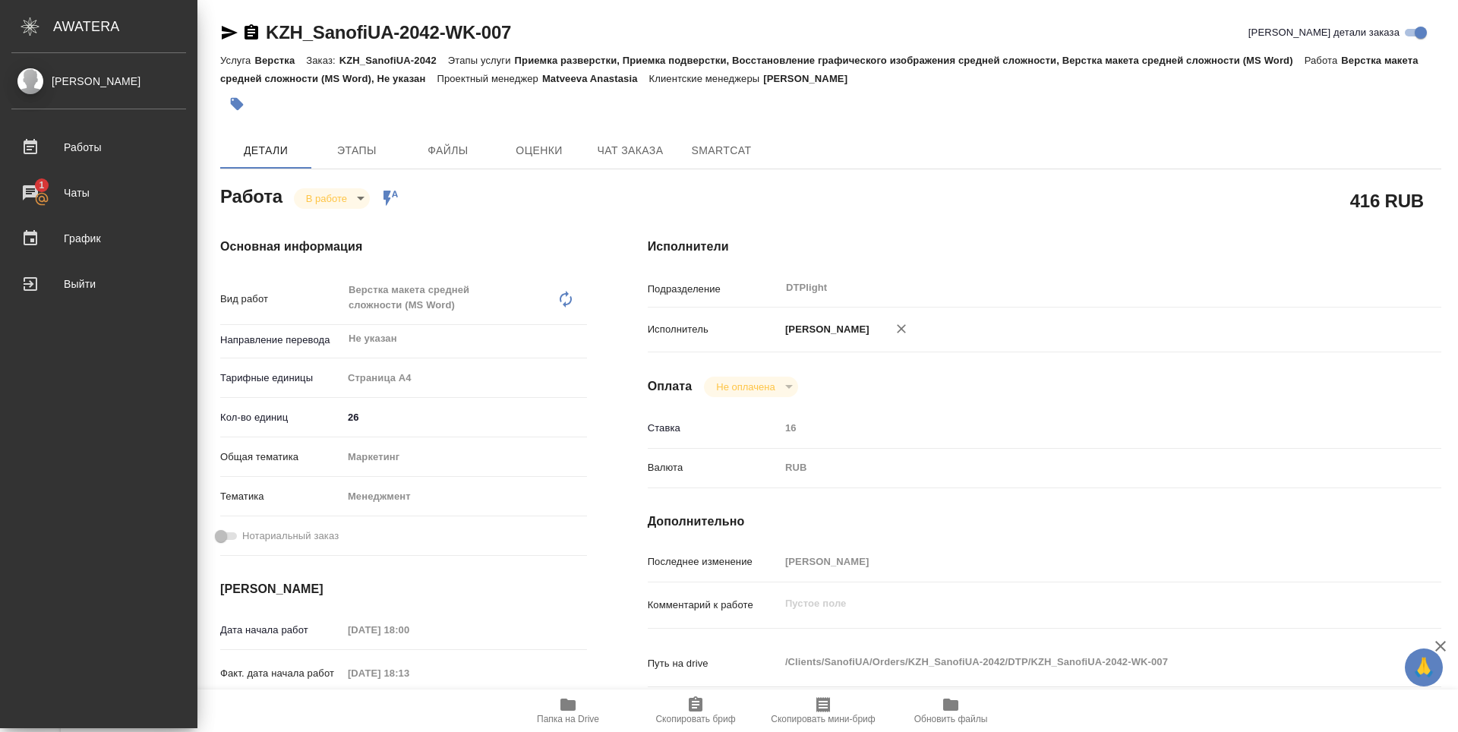
type textarea "x"
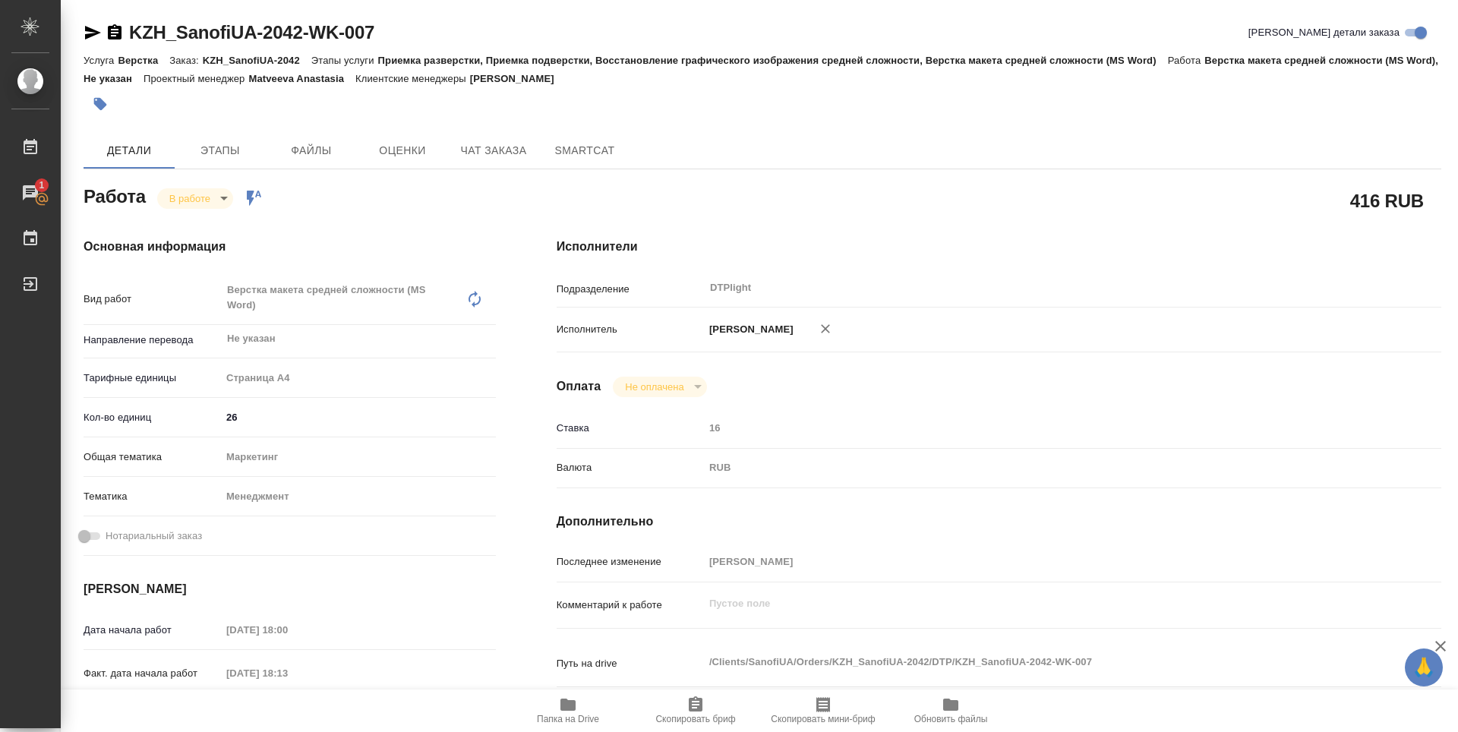
scroll to position [76, 0]
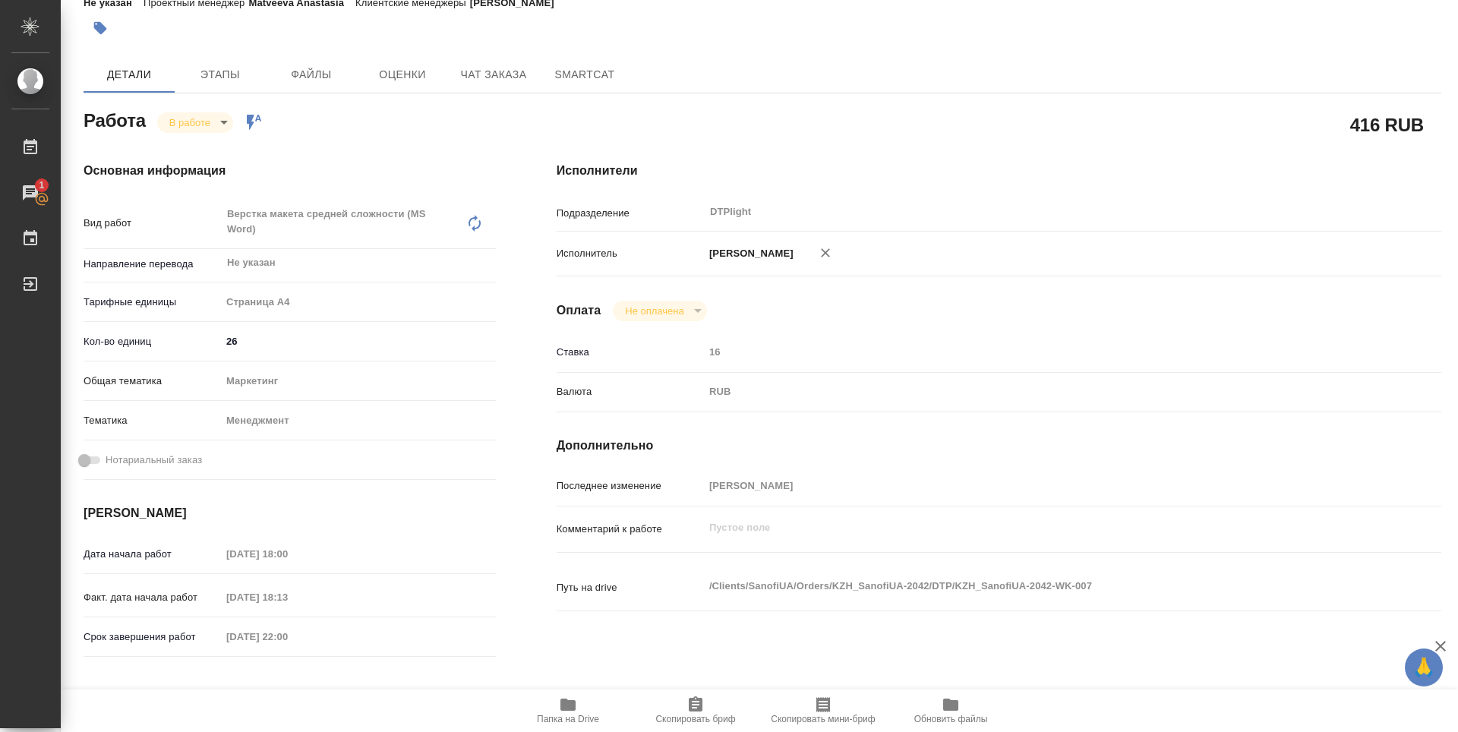
click at [573, 703] on icon "button" at bounding box center [567, 705] width 15 height 12
type textarea "x"
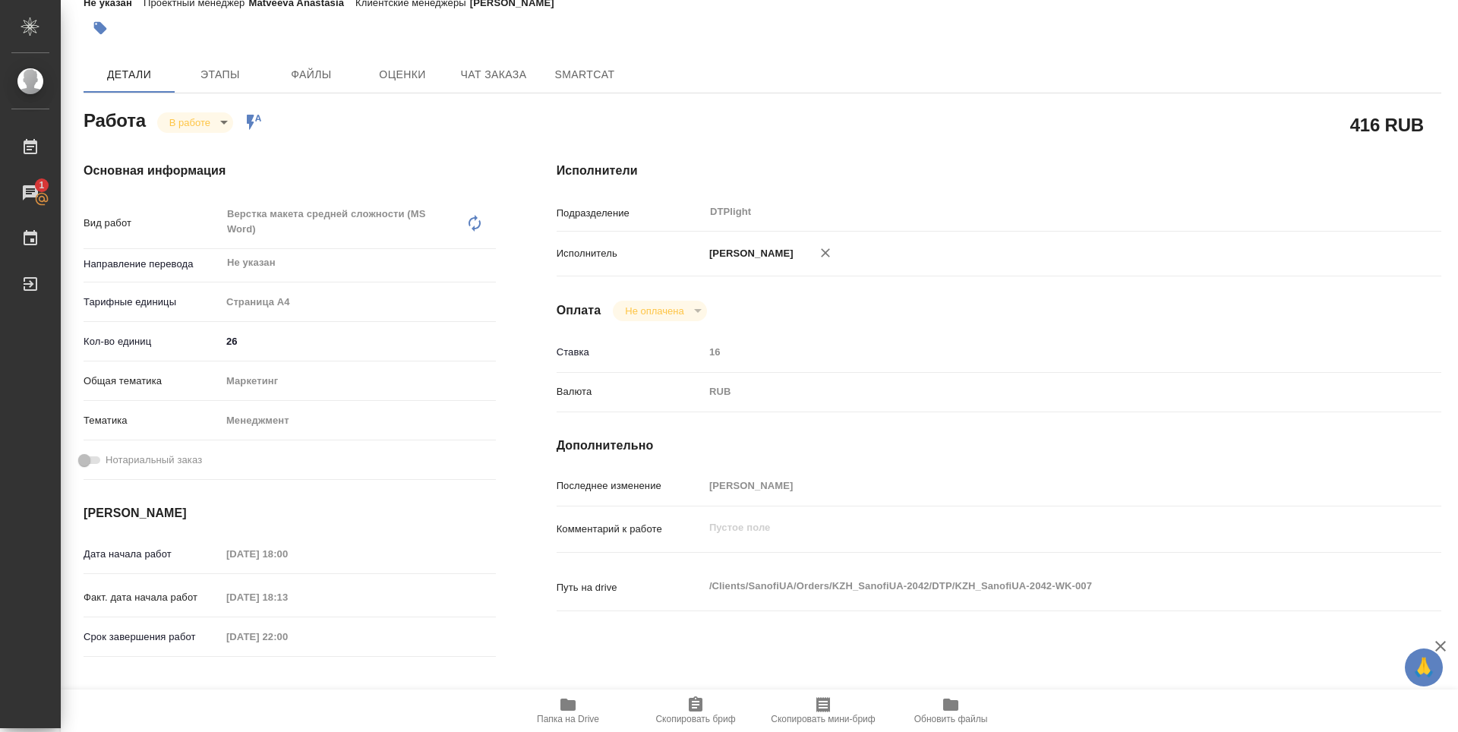
type textarea "x"
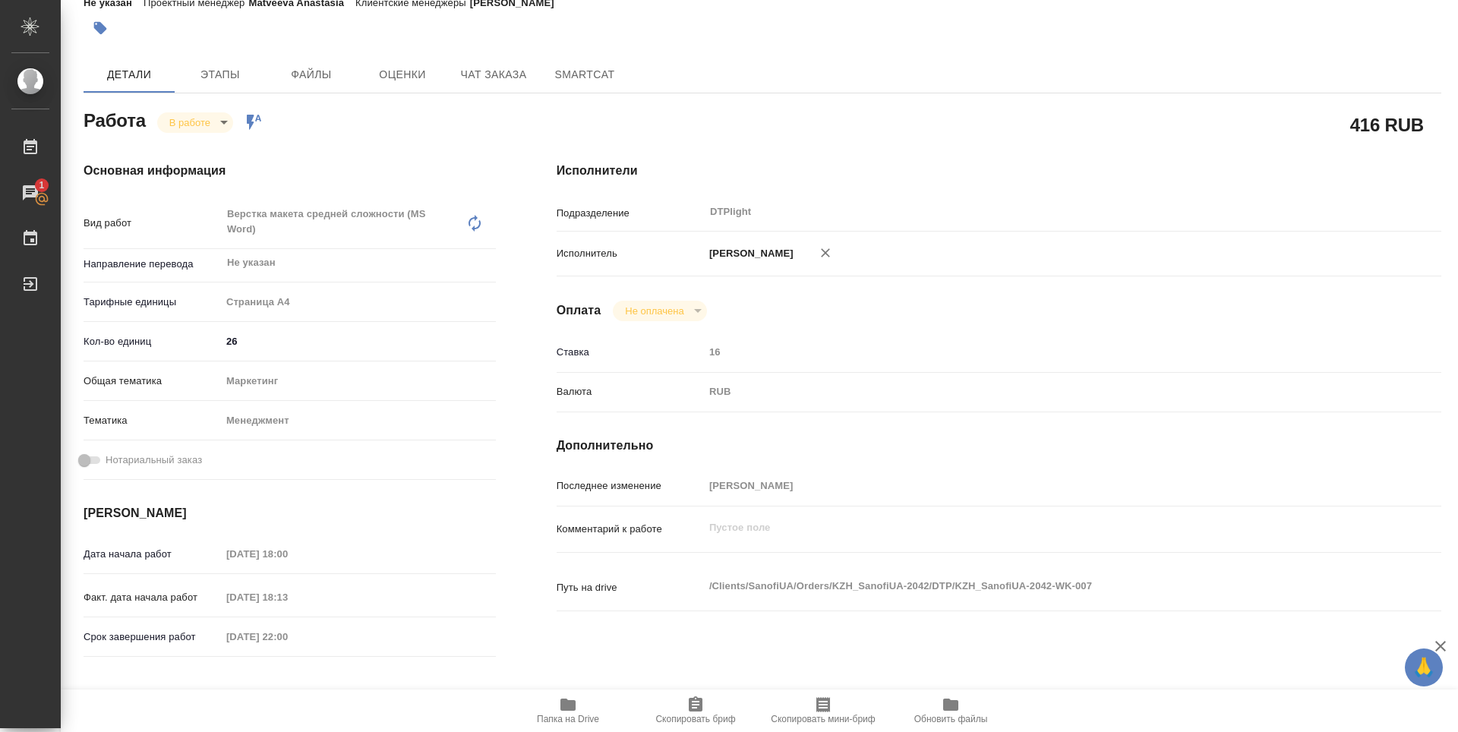
type textarea "x"
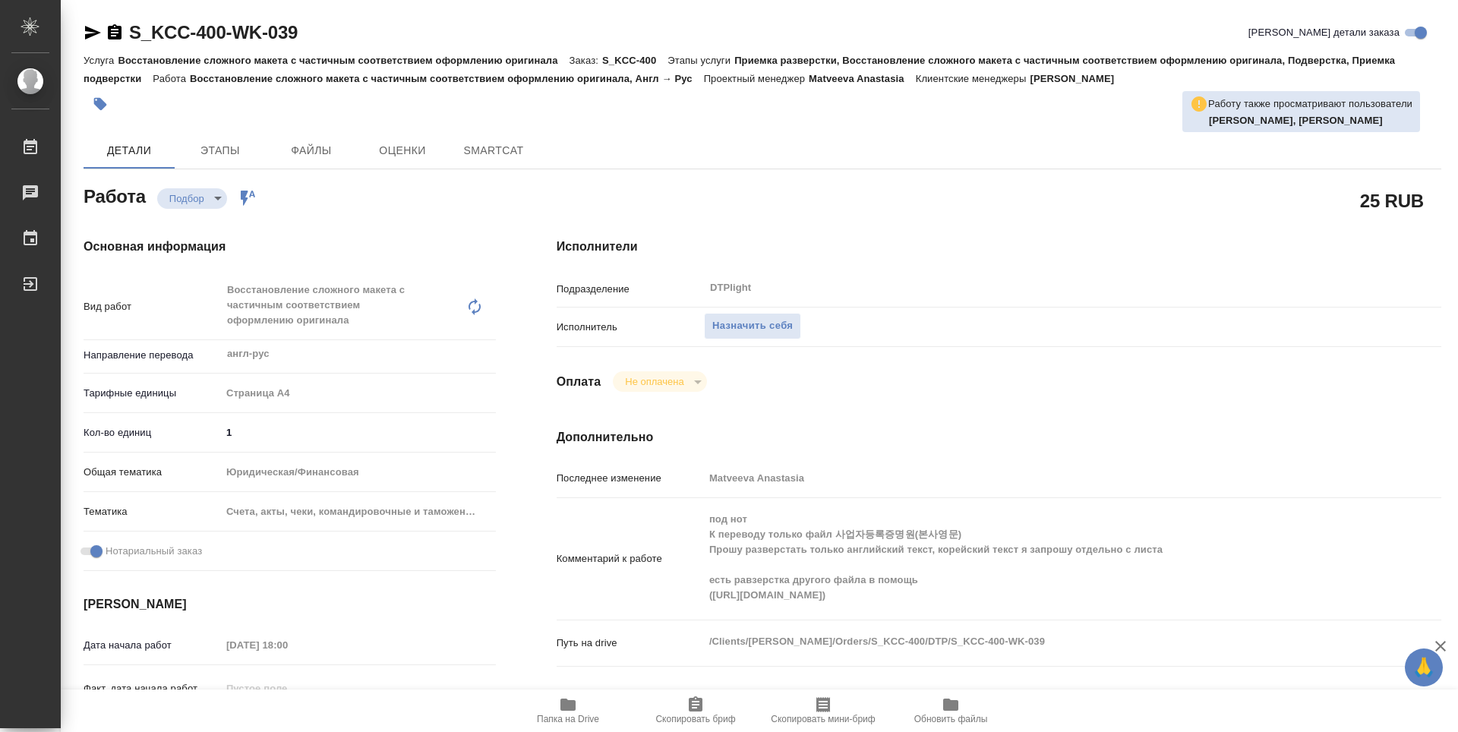
type textarea "x"
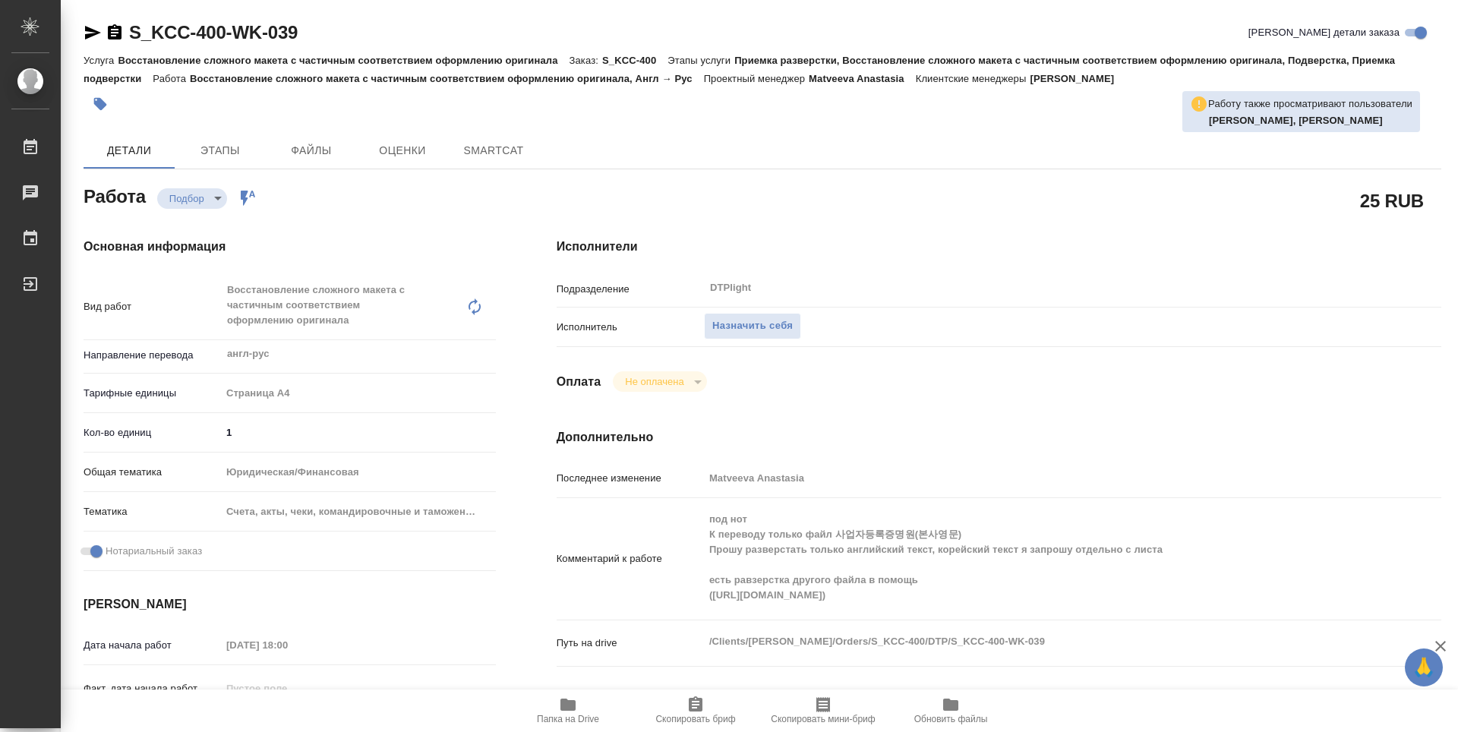
type textarea "x"
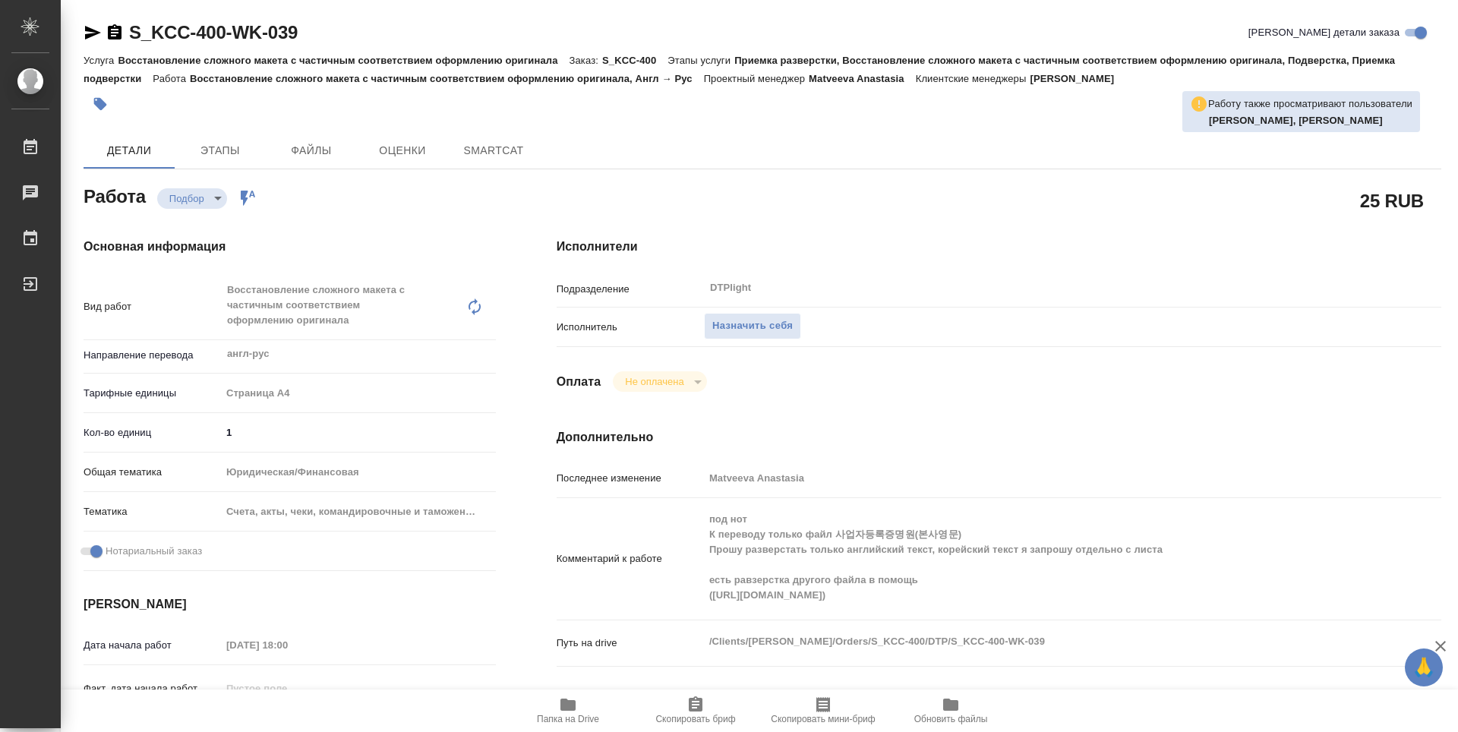
type textarea "x"
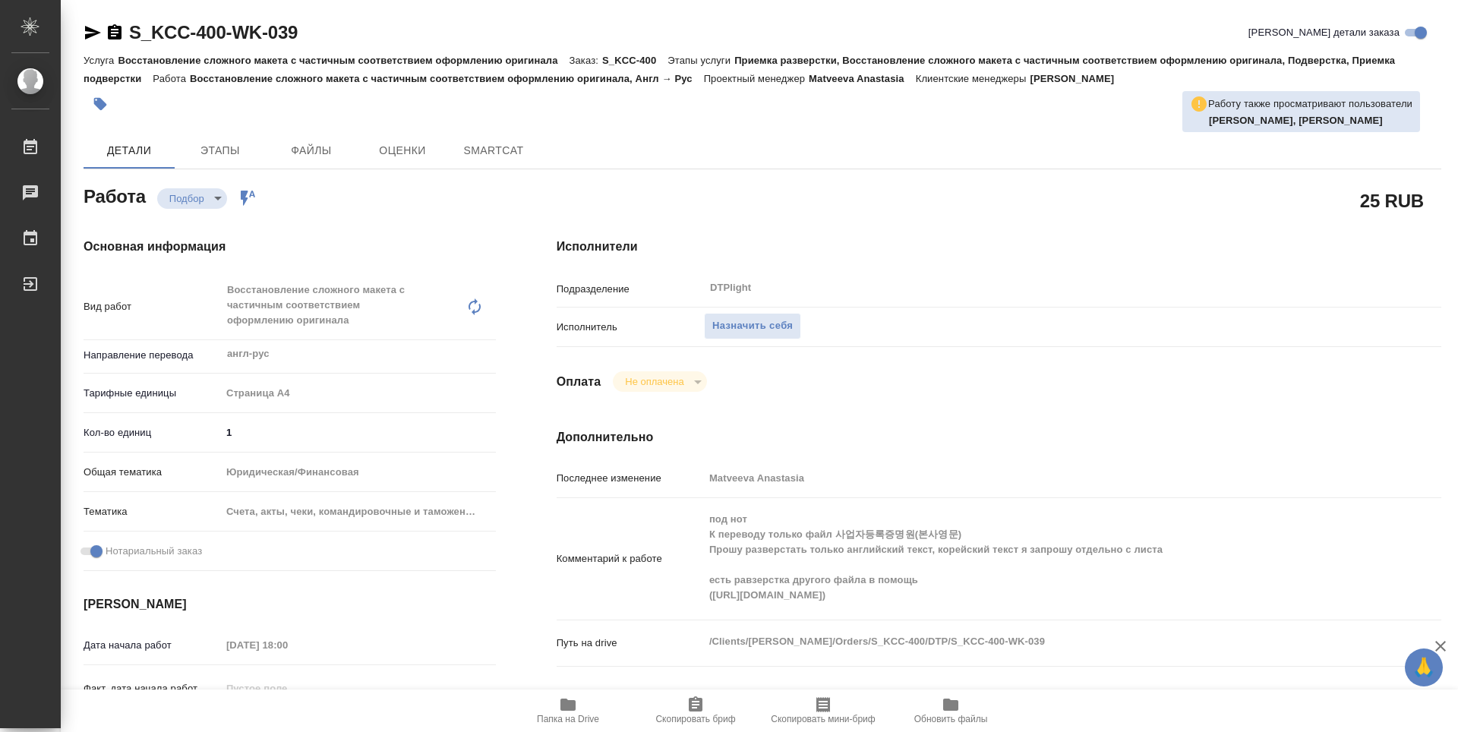
type textarea "x"
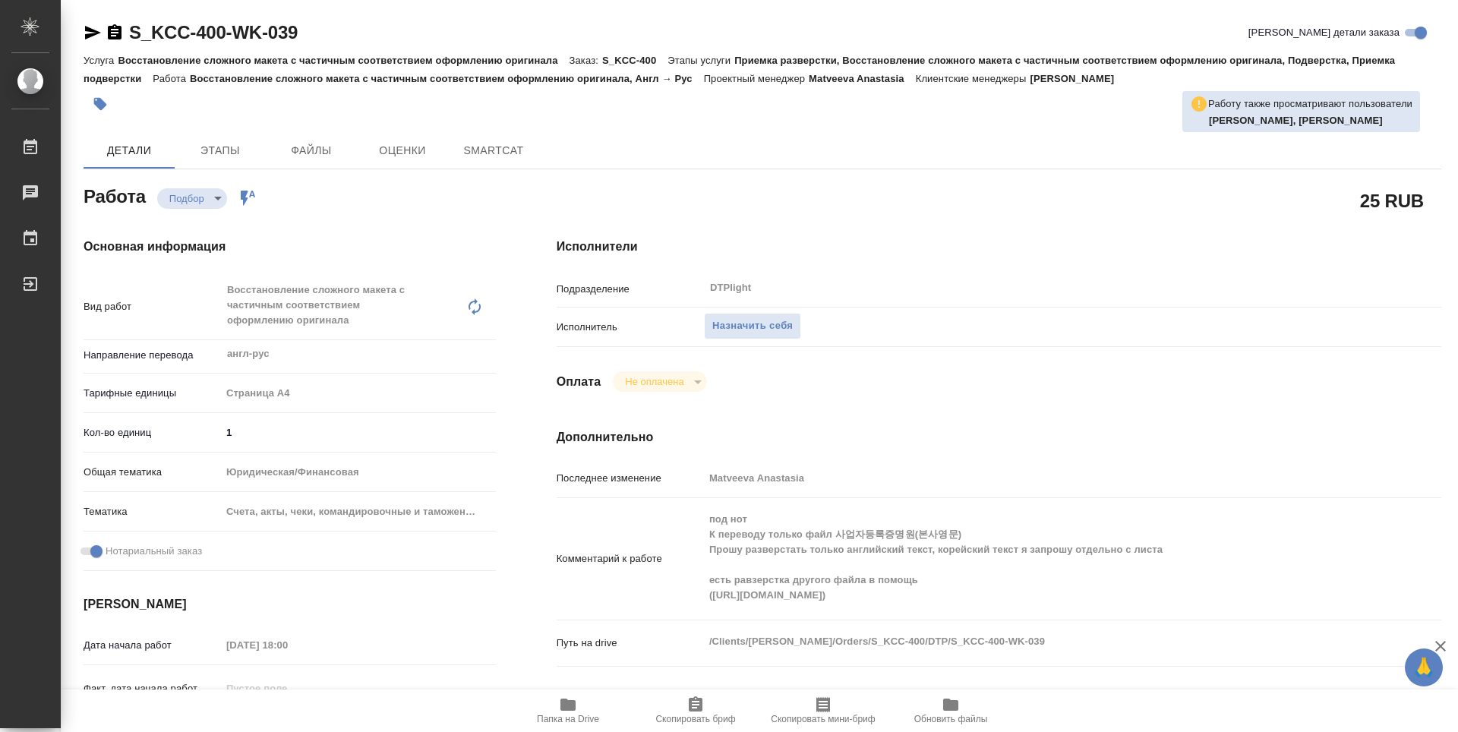
type textarea "x"
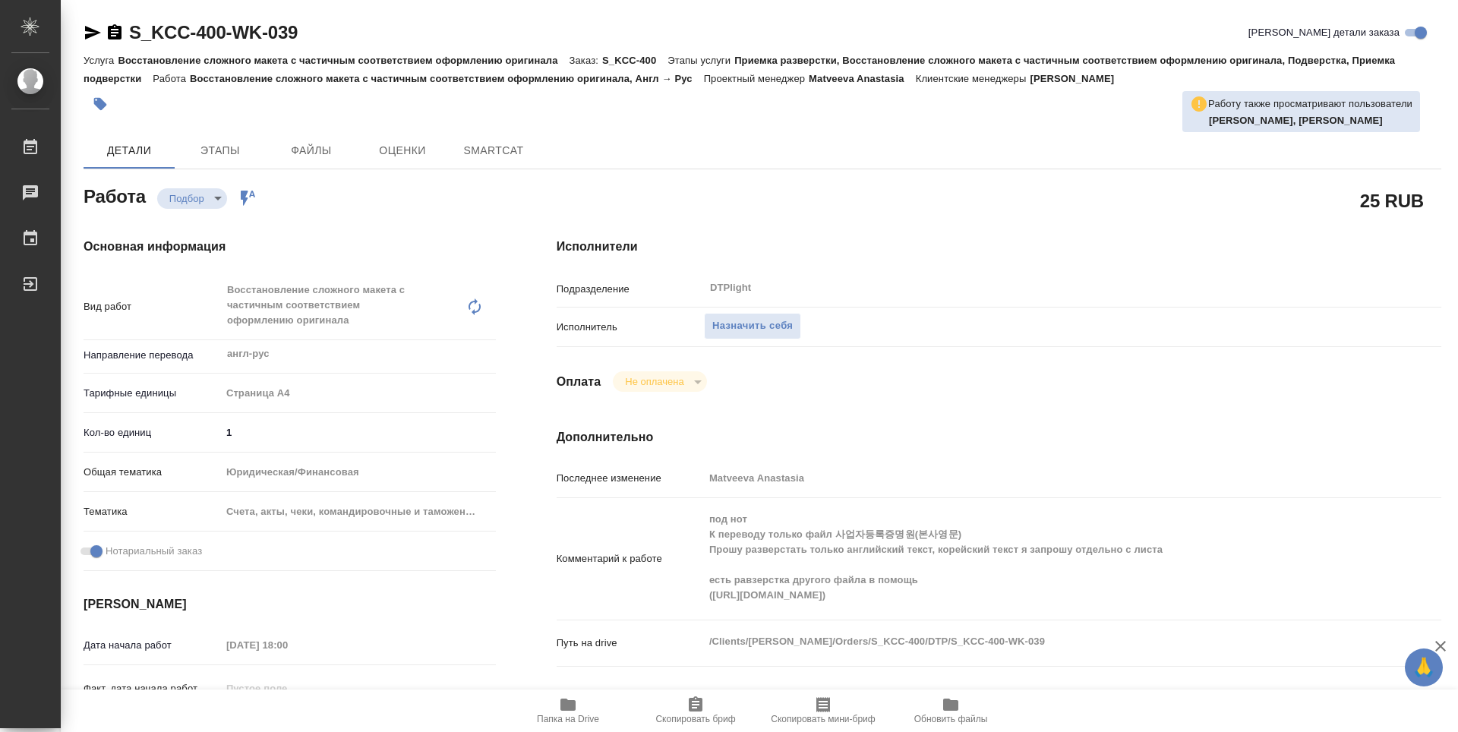
type textarea "x"
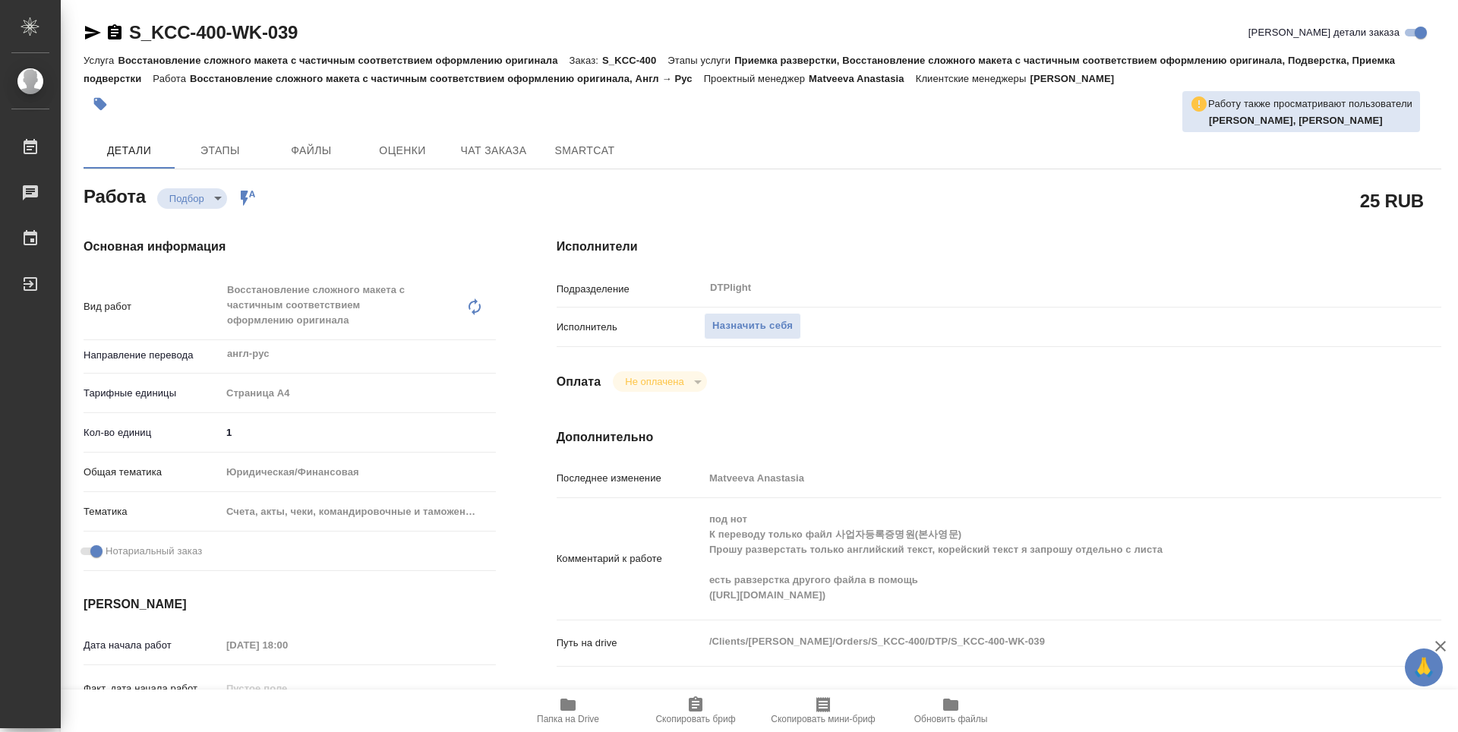
type textarea "x"
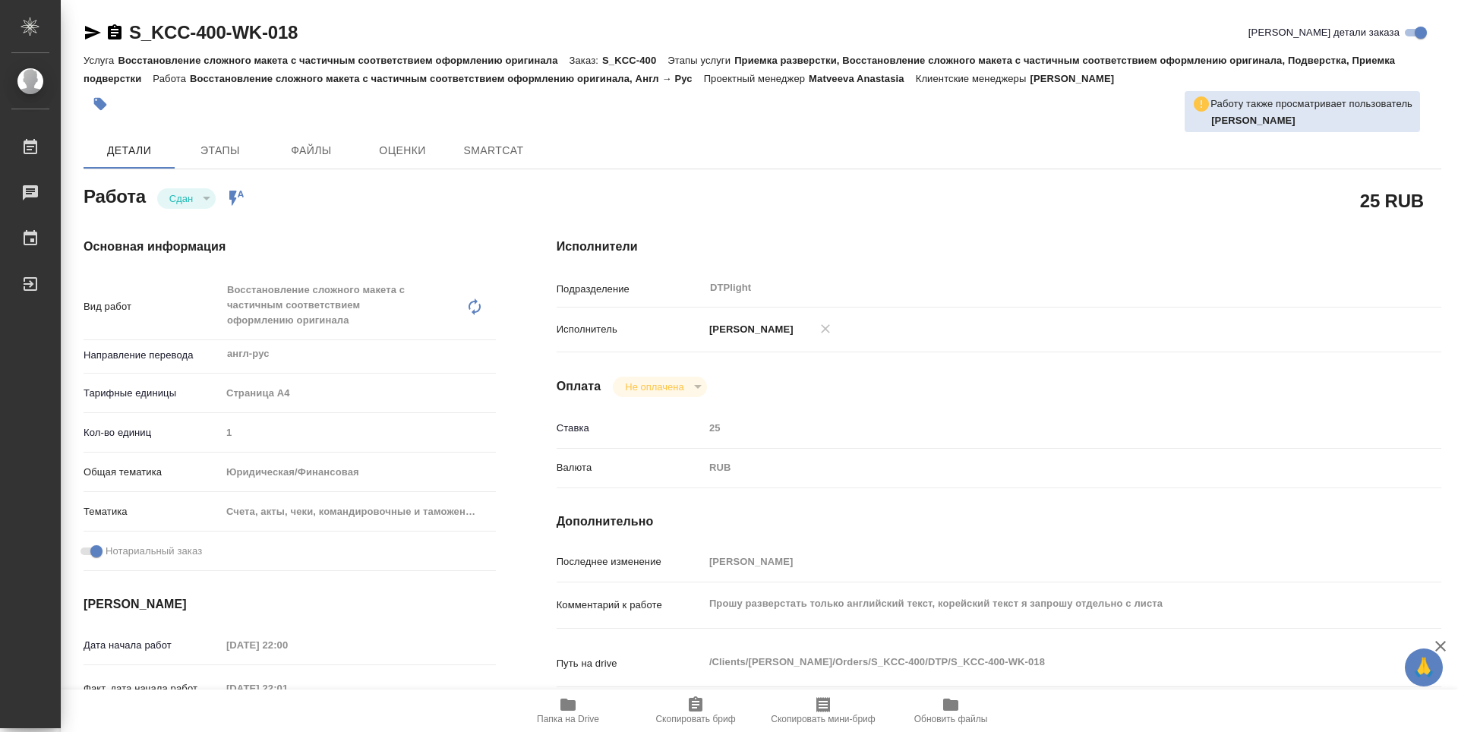
type textarea "x"
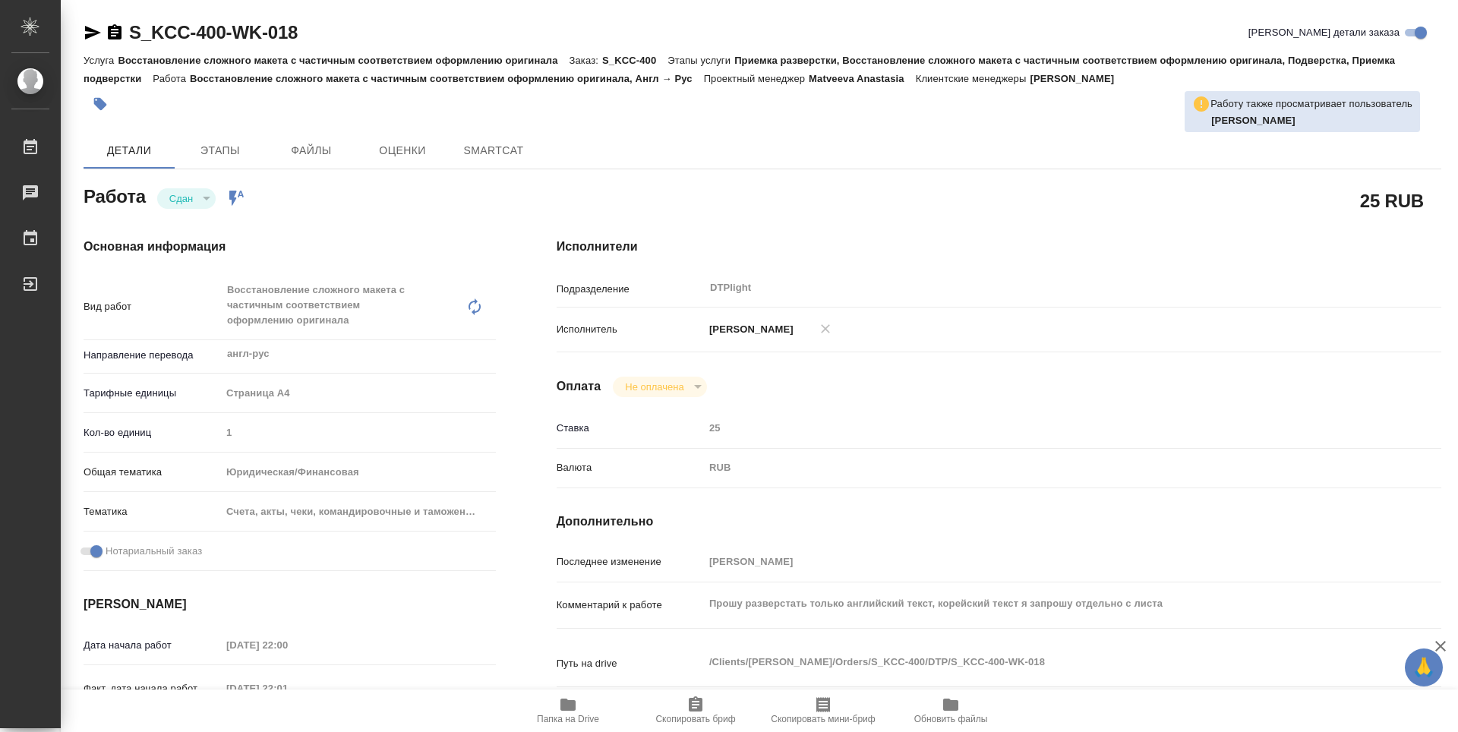
type textarea "x"
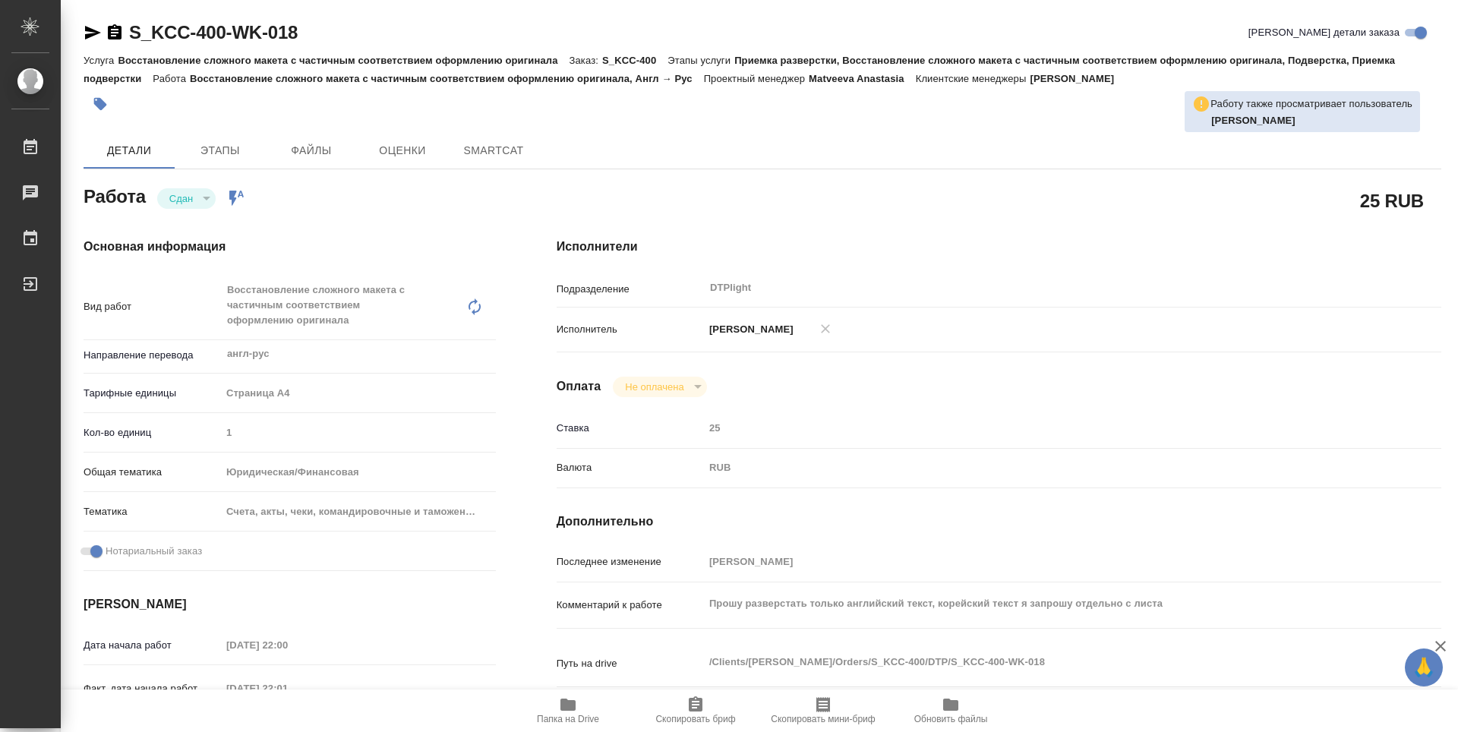
type textarea "x"
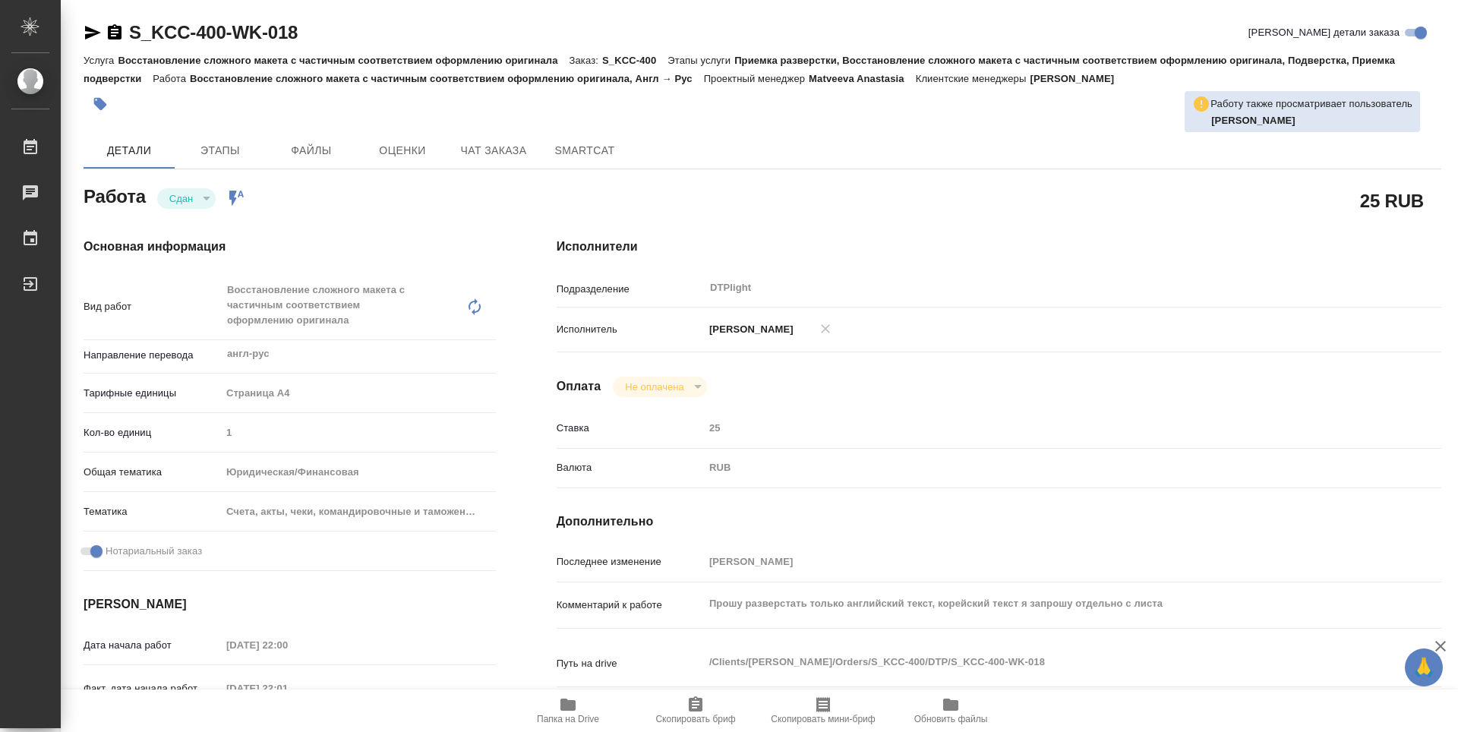
type textarea "x"
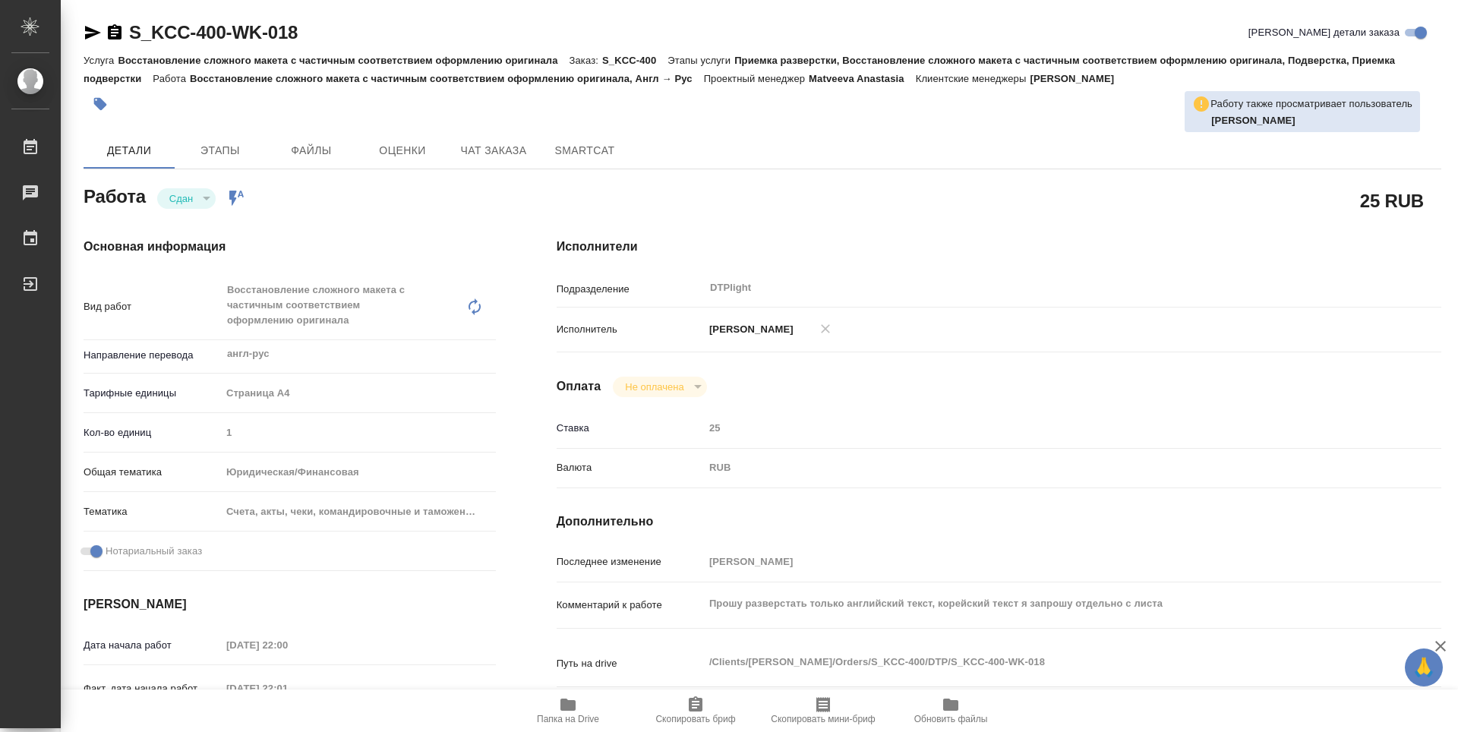
type textarea "x"
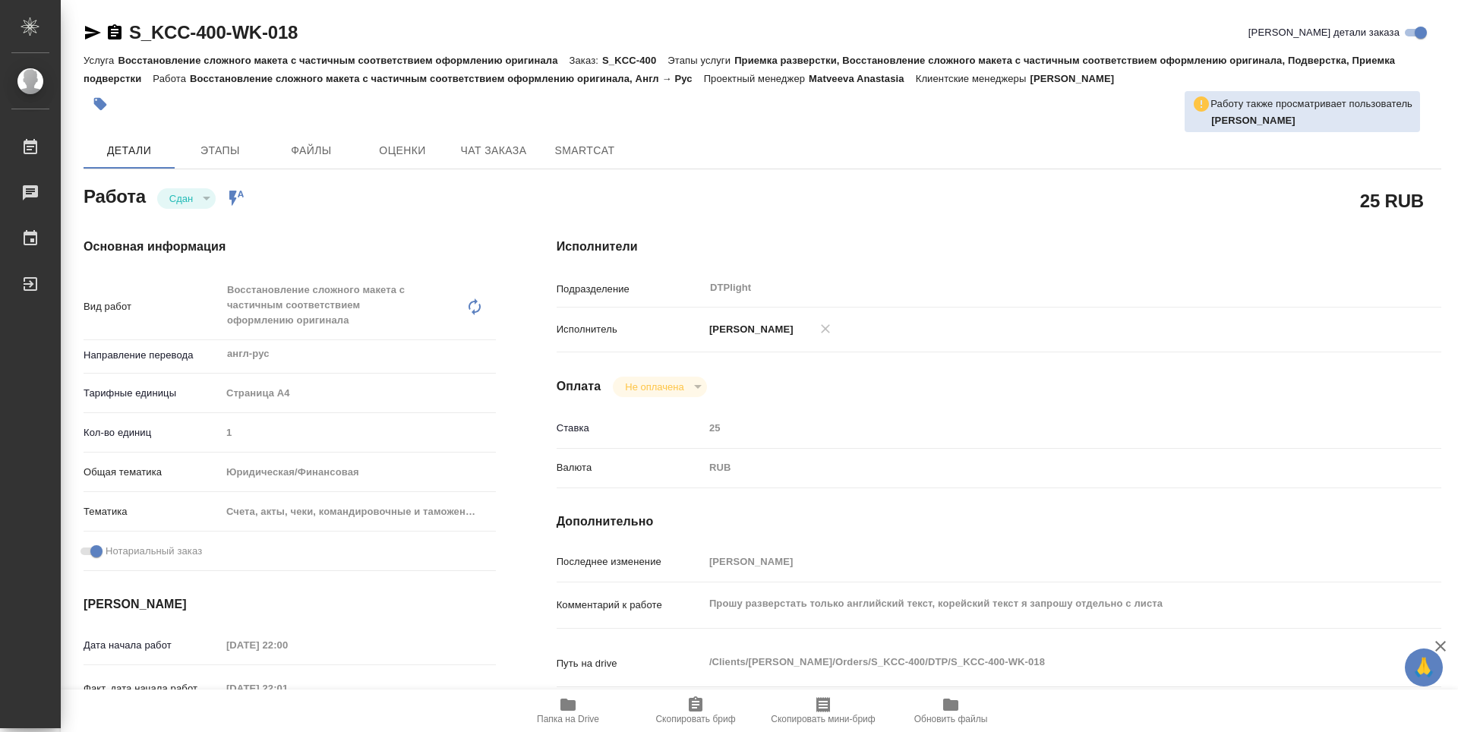
type textarea "x"
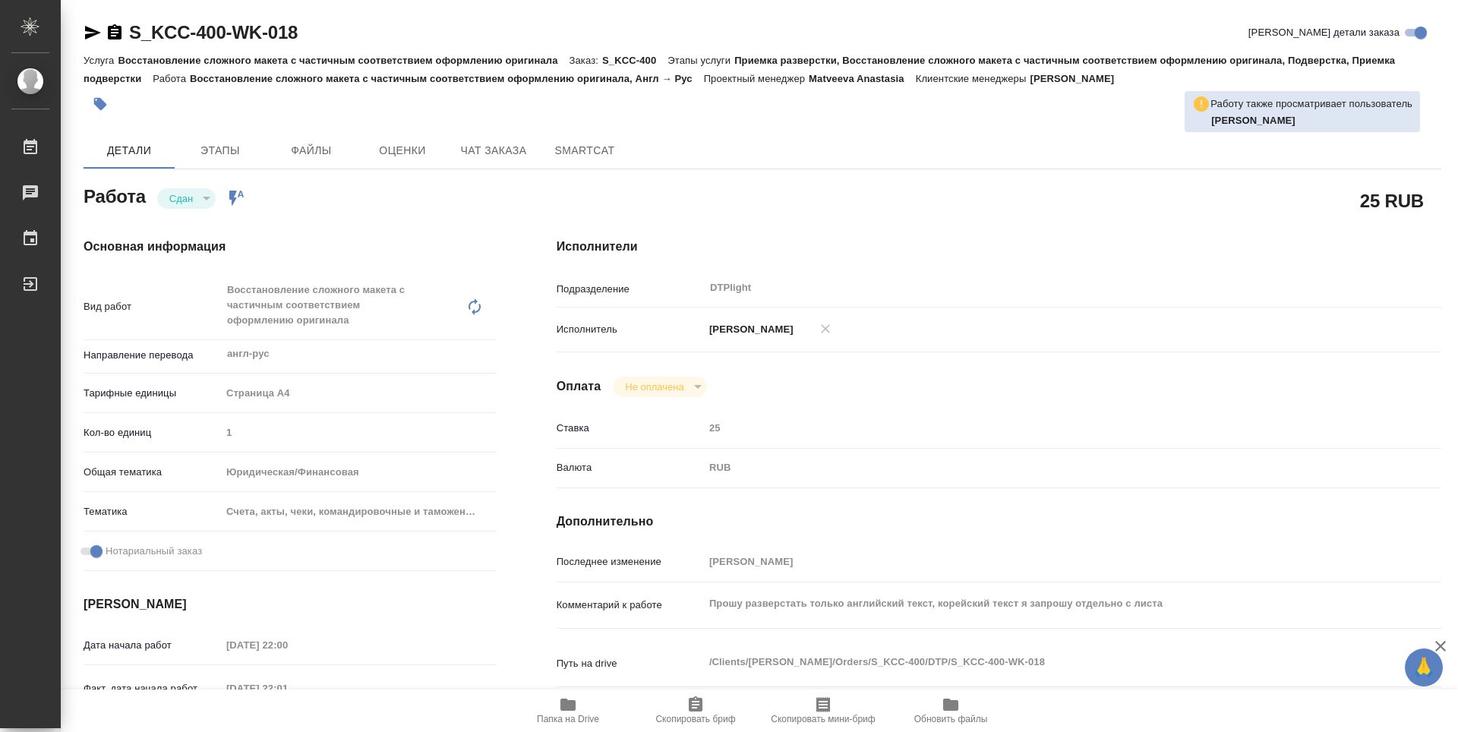
type textarea "x"
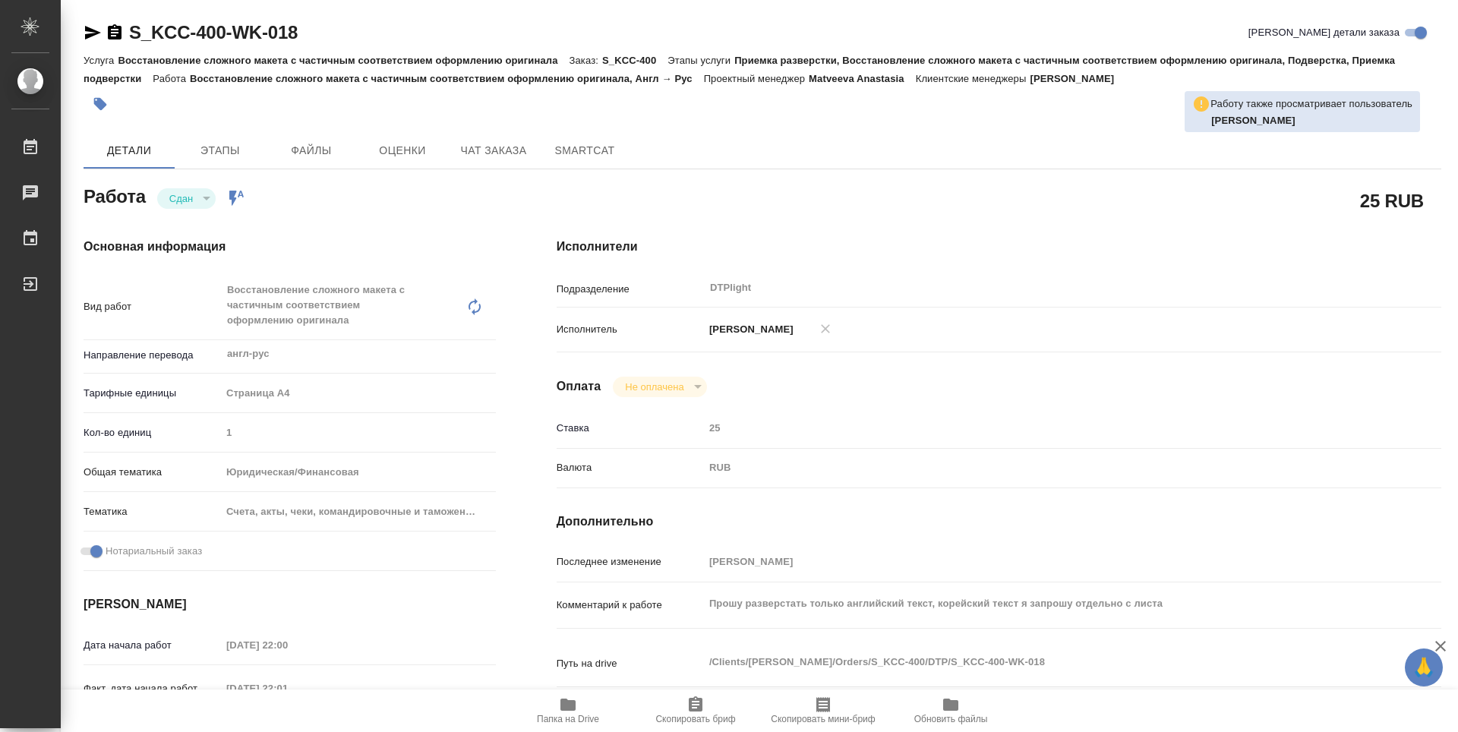
type textarea "x"
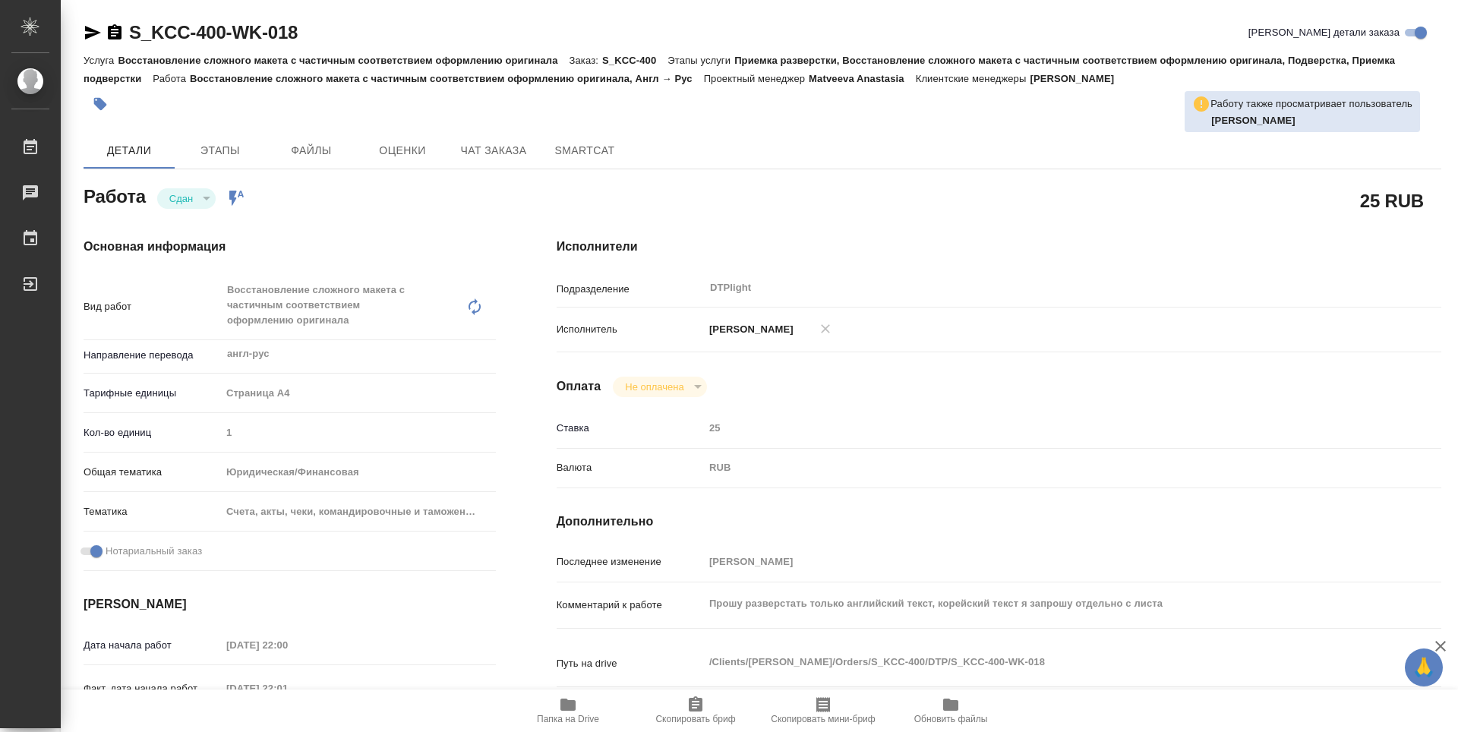
type textarea "x"
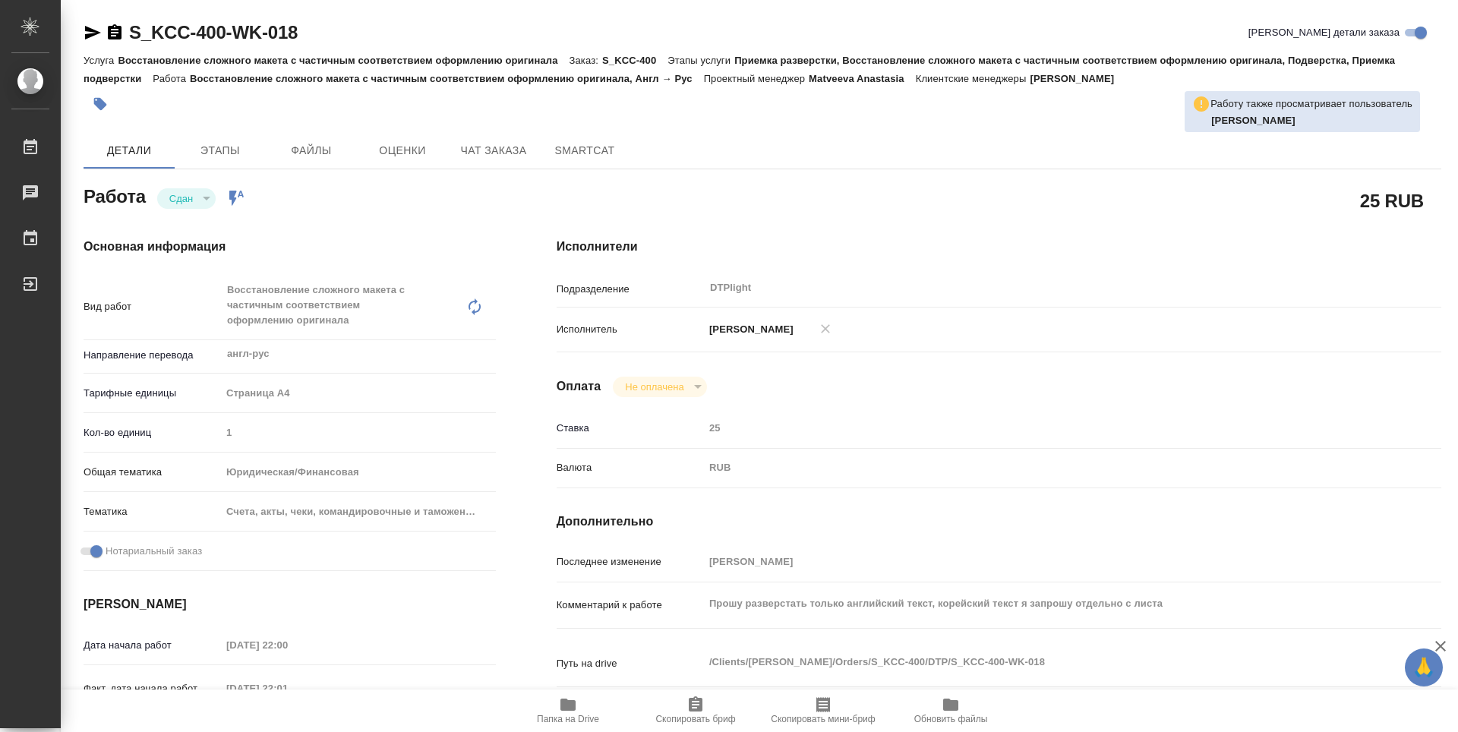
type textarea "x"
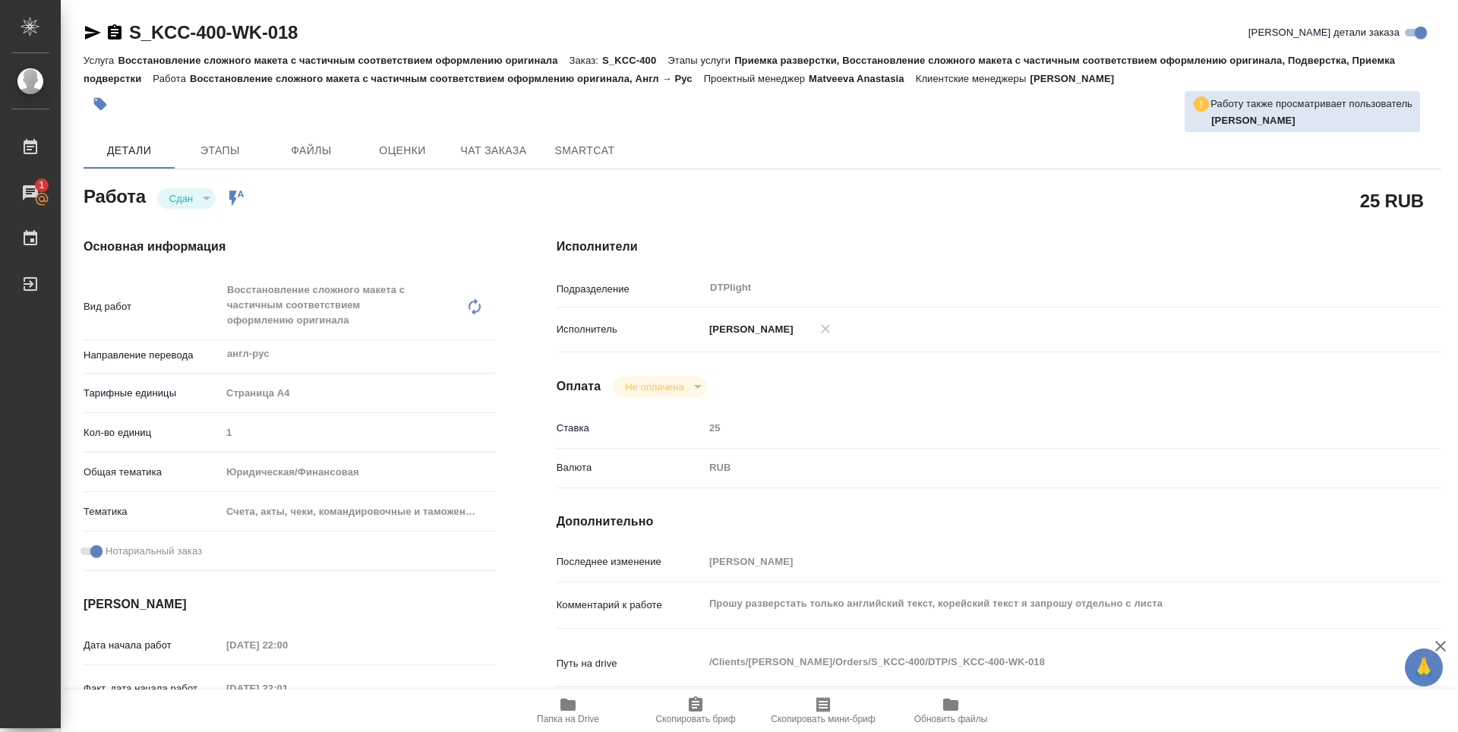
click at [560, 706] on icon "button" at bounding box center [568, 705] width 18 height 18
